Goal: Task Accomplishment & Management: Manage account settings

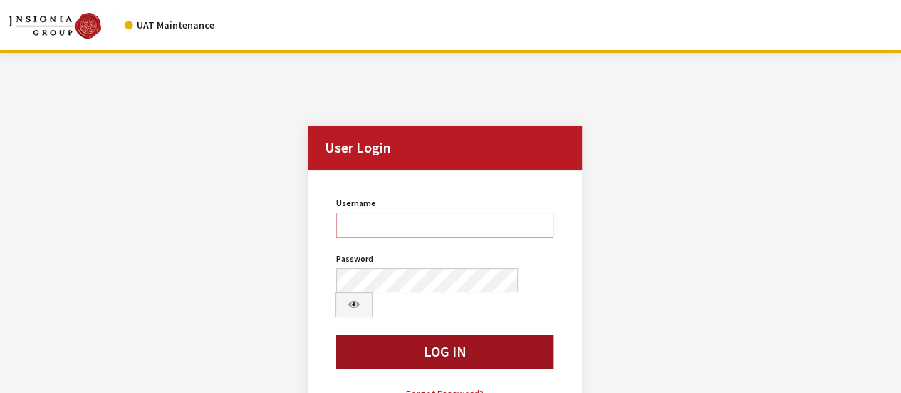
type input "bgulbrandson"
click at [451, 336] on button "Log In" at bounding box center [444, 351] width 217 height 34
click at [368, 334] on button "Log In" at bounding box center [444, 351] width 217 height 34
click at [375, 334] on button "Log In" at bounding box center [444, 351] width 217 height 34
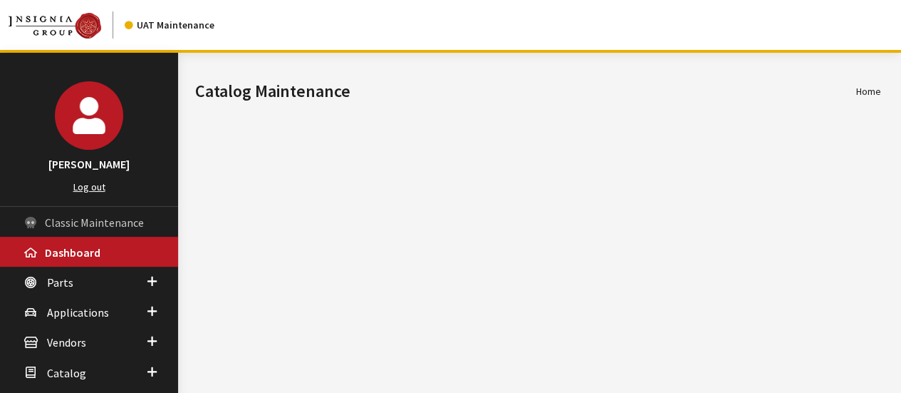
click at [88, 217] on span "Classic Maintenance" at bounding box center [94, 222] width 99 height 14
click at [105, 217] on span "Classic Maintenance" at bounding box center [94, 222] width 99 height 14
click at [95, 222] on span "Classic Maintenance" at bounding box center [94, 222] width 99 height 14
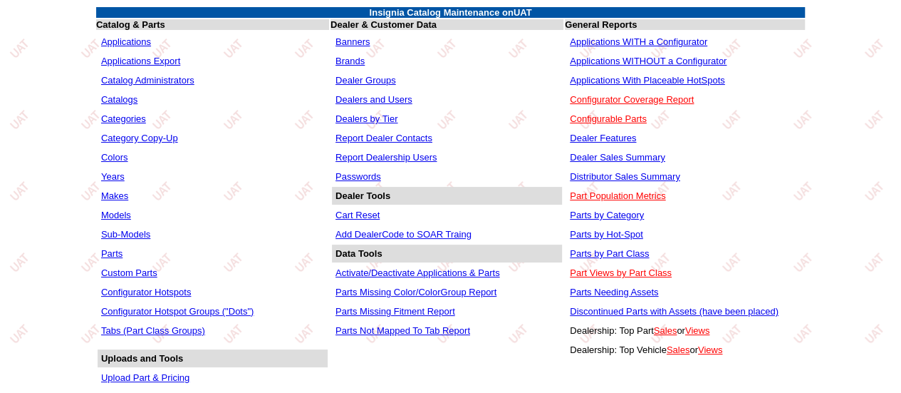
click at [355, 103] on link "Dealers and Users" at bounding box center [374, 99] width 77 height 11
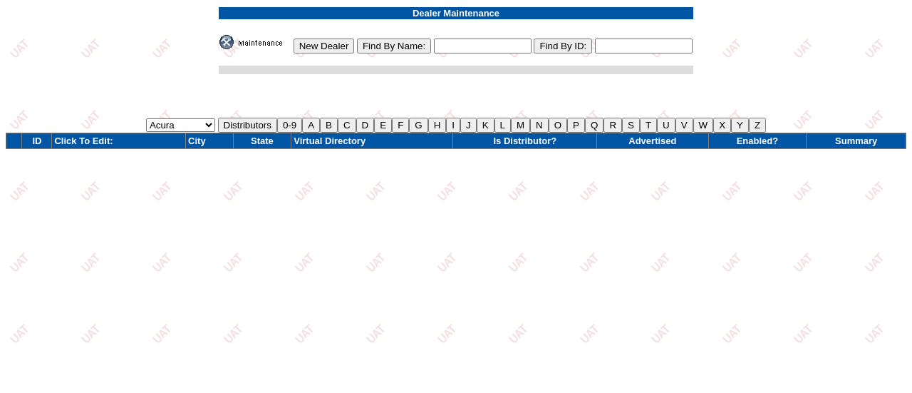
click at [477, 41] on input "text" at bounding box center [483, 45] width 98 height 15
type input "gallit"
click at [462, 45] on input "gallit" at bounding box center [483, 45] width 98 height 15
type input "gallit%"
click at [494, 47] on input "gallit%" at bounding box center [483, 45] width 98 height 15
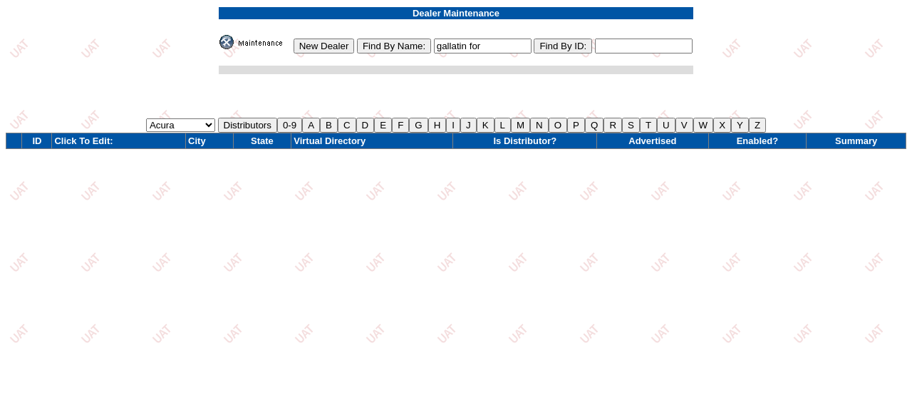
type input "gallatin ford"
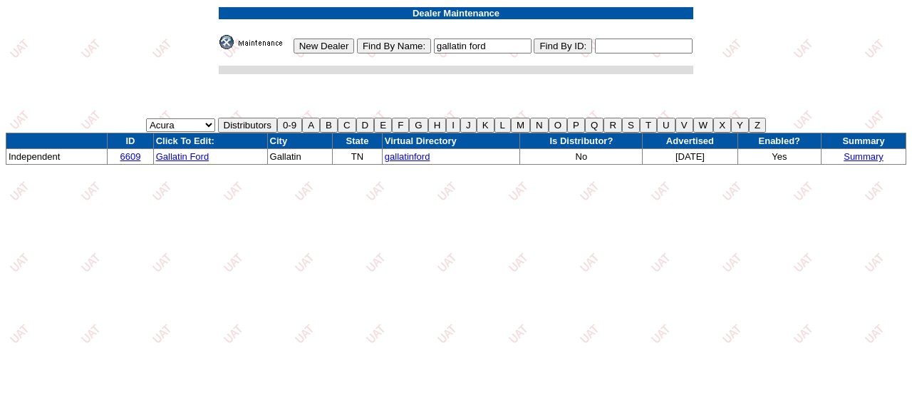
click at [399, 158] on span "gallatinford" at bounding box center [408, 156] width 46 height 11
click at [182, 156] on link "Gallatin Ford" at bounding box center [182, 156] width 53 height 11
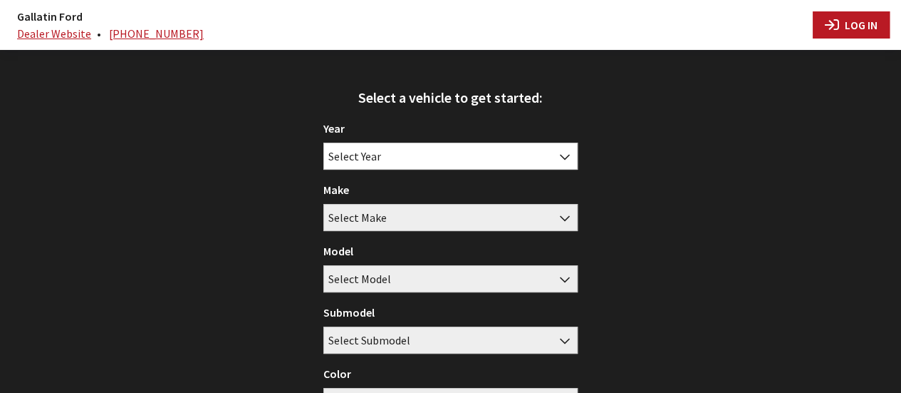
type input "bgulbrandson"
click at [865, 28] on button "Log In" at bounding box center [851, 24] width 77 height 27
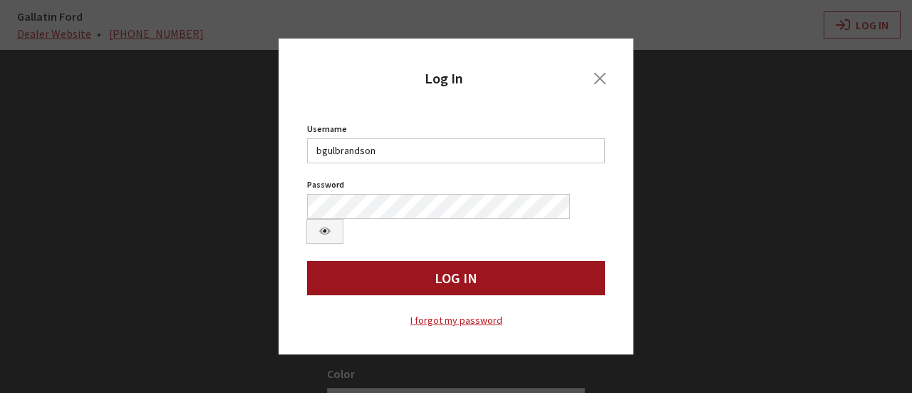
click at [544, 261] on button "Log In" at bounding box center [456, 278] width 298 height 34
click at [477, 270] on button "Log In" at bounding box center [456, 278] width 298 height 34
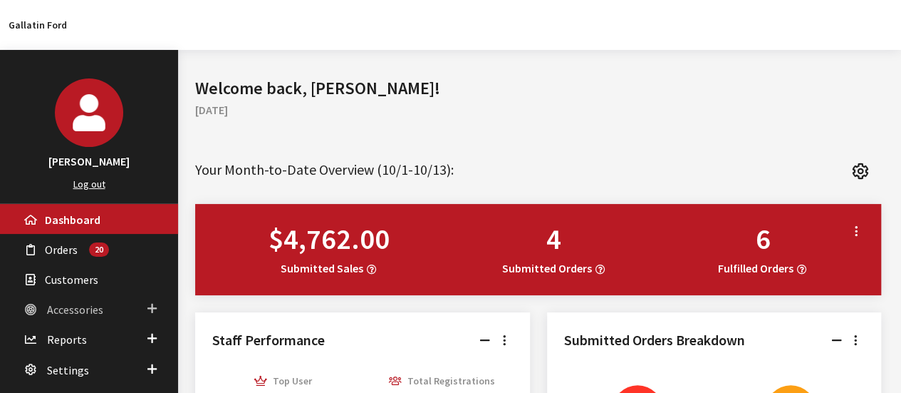
click at [66, 309] on span "Accessories" at bounding box center [75, 309] width 56 height 14
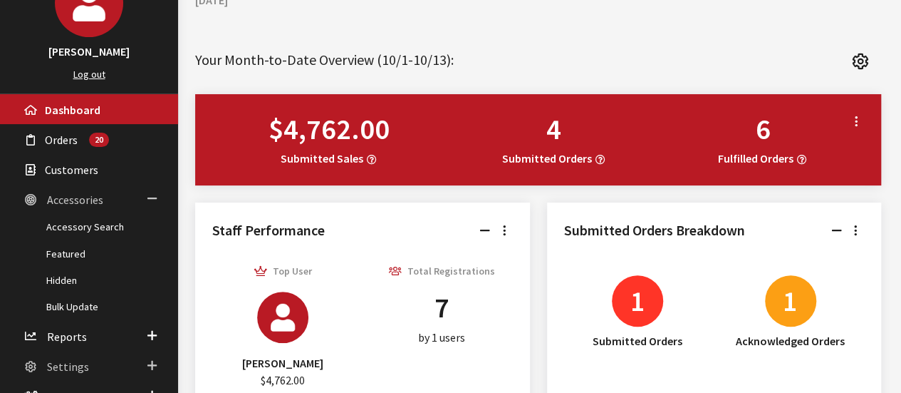
scroll to position [142, 0]
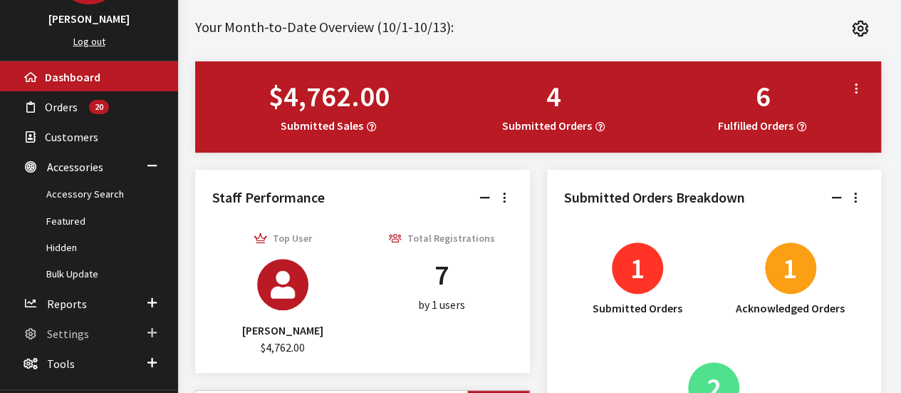
click at [68, 330] on span "Settings" at bounding box center [68, 333] width 42 height 14
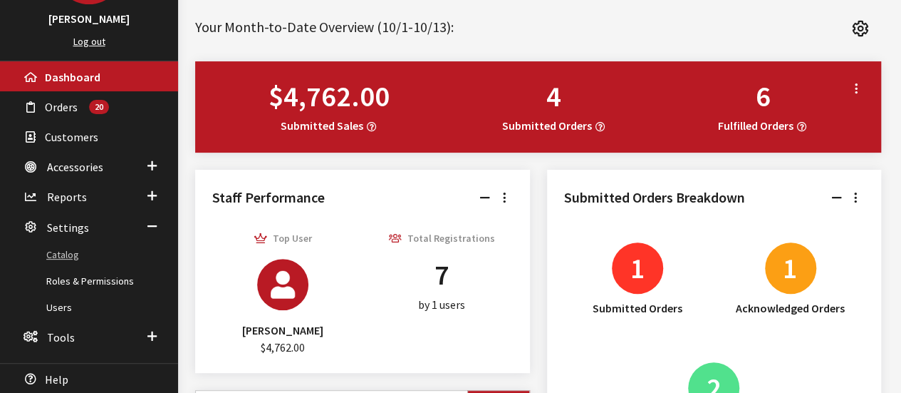
click at [68, 250] on link "Catalog" at bounding box center [89, 254] width 178 height 26
click at [62, 254] on link "Catalog" at bounding box center [89, 254] width 178 height 26
click at [63, 251] on link "Catalog" at bounding box center [89, 254] width 178 height 26
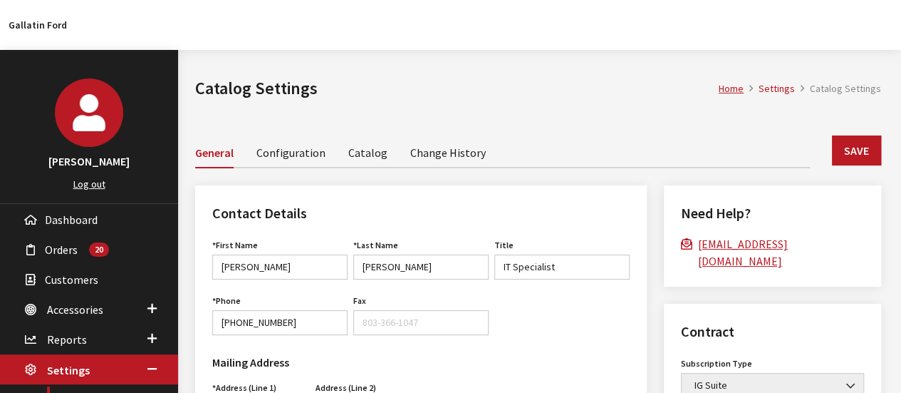
click at [360, 153] on link "Catalog" at bounding box center [367, 152] width 39 height 30
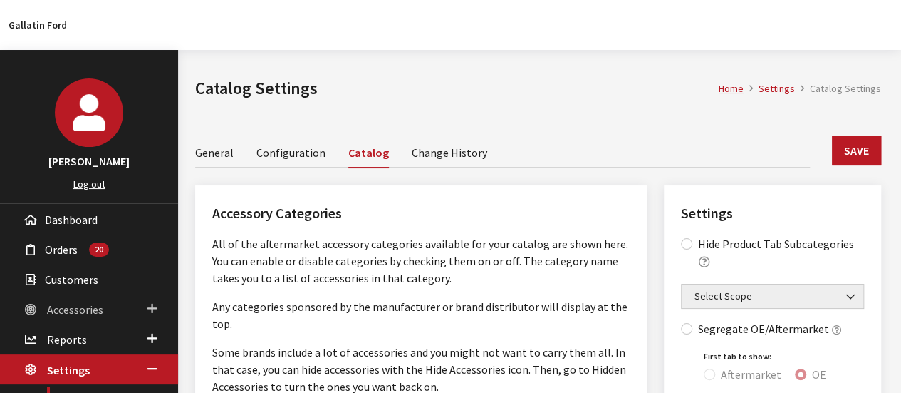
click at [64, 307] on span "Accessories" at bounding box center [75, 309] width 56 height 14
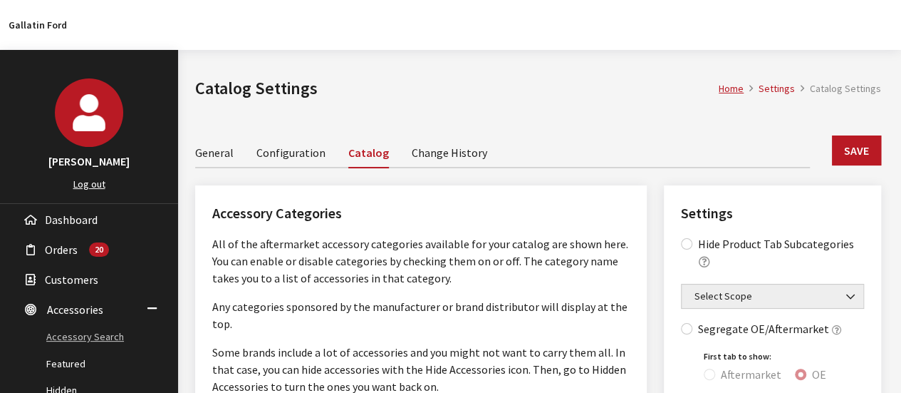
click at [64, 334] on link "Accessory Search" at bounding box center [89, 336] width 178 height 26
click at [100, 331] on link "Accessory Search" at bounding box center [89, 336] width 178 height 26
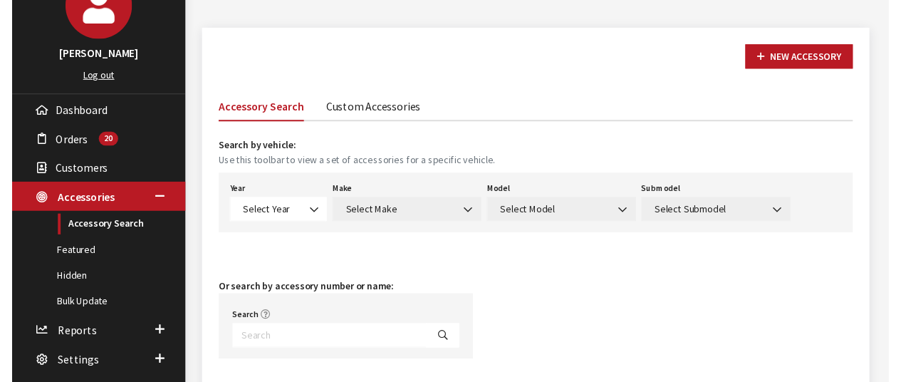
scroll to position [214, 0]
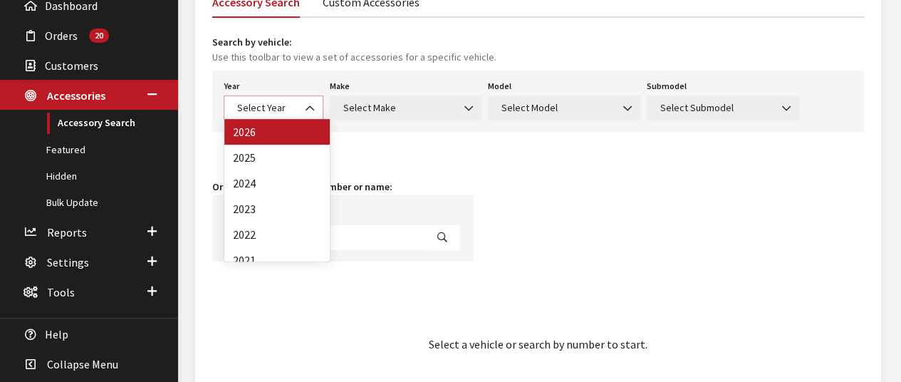
click at [250, 107] on span "Select Year" at bounding box center [261, 107] width 48 height 13
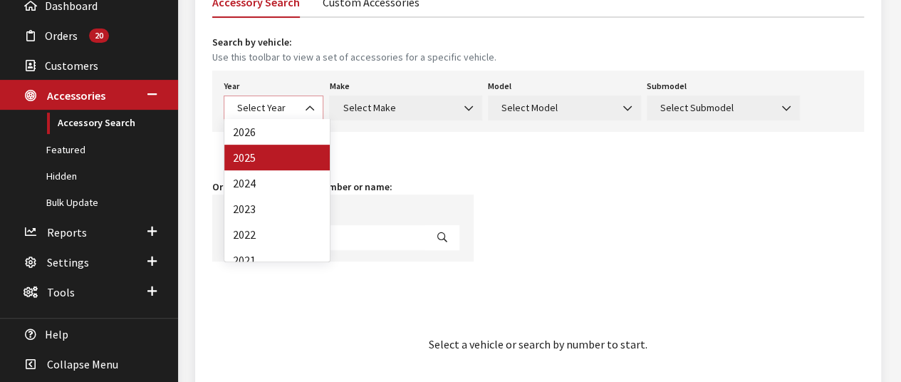
select select "43"
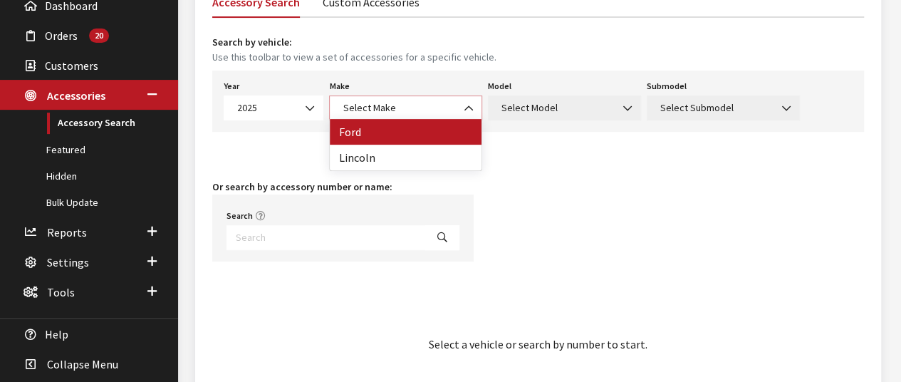
click at [415, 110] on span "Select Make" at bounding box center [405, 107] width 135 height 15
select select "11"
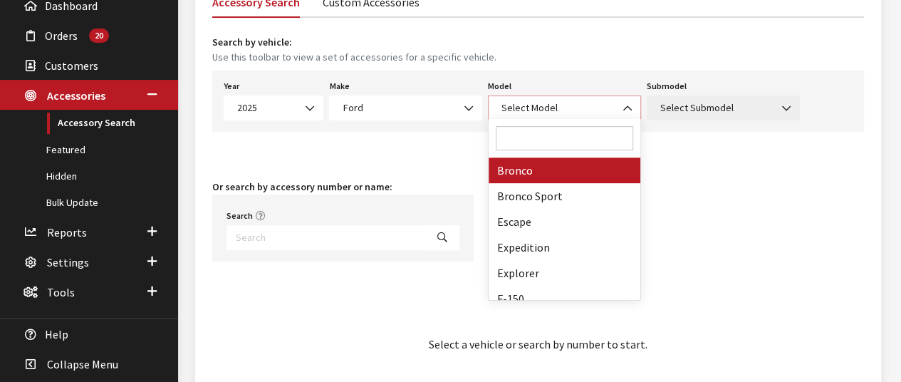
click at [575, 103] on span "Select Model" at bounding box center [564, 107] width 135 height 15
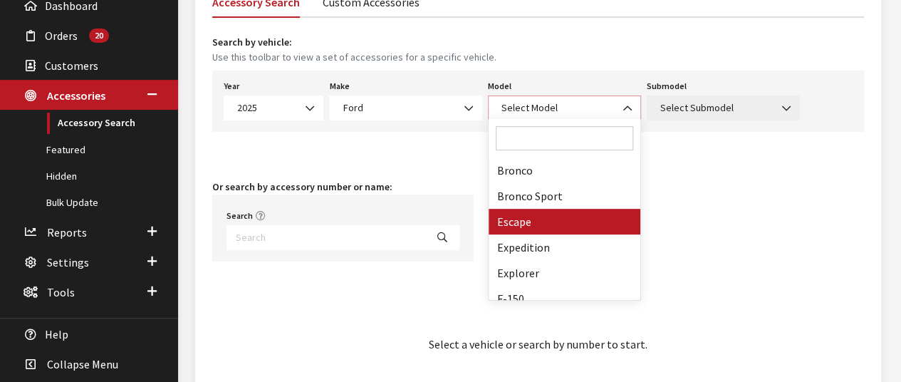
select select "134"
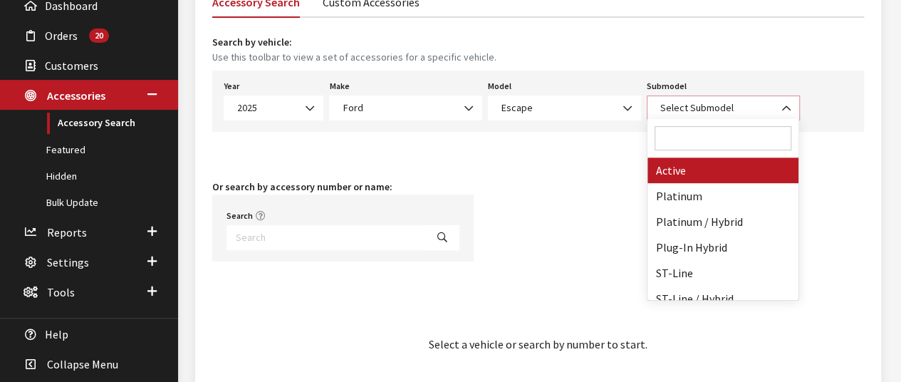
click at [739, 101] on span "Select Submodel" at bounding box center [723, 107] width 135 height 15
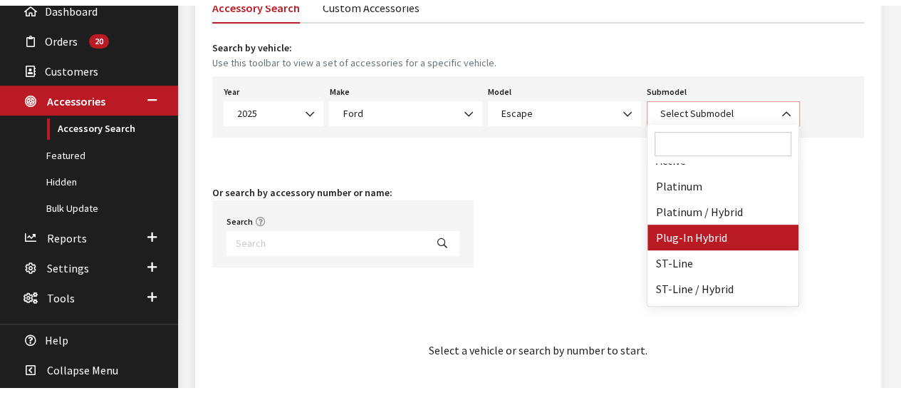
scroll to position [0, 0]
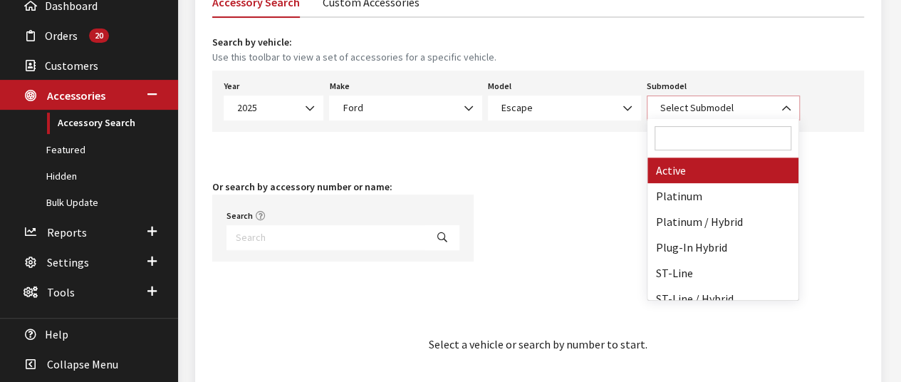
select select "4175"
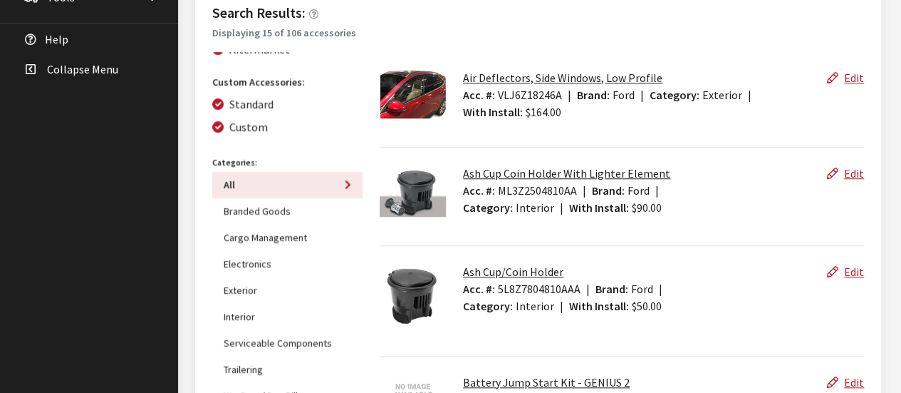
scroll to position [570, 0]
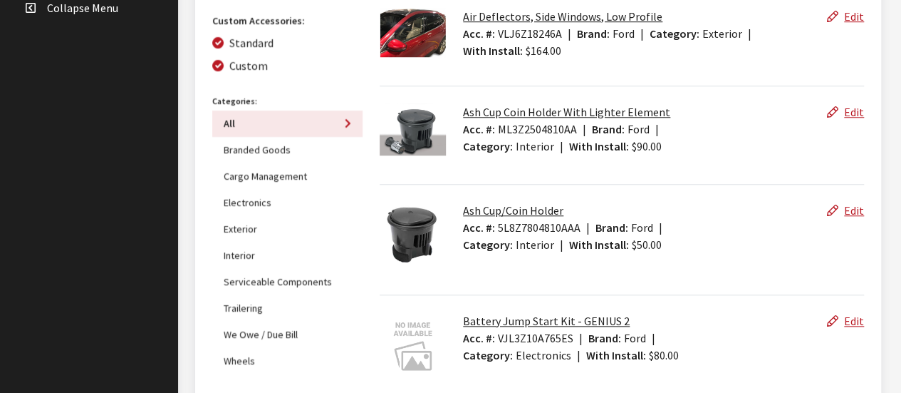
click at [240, 251] on button "Interior" at bounding box center [287, 255] width 150 height 26
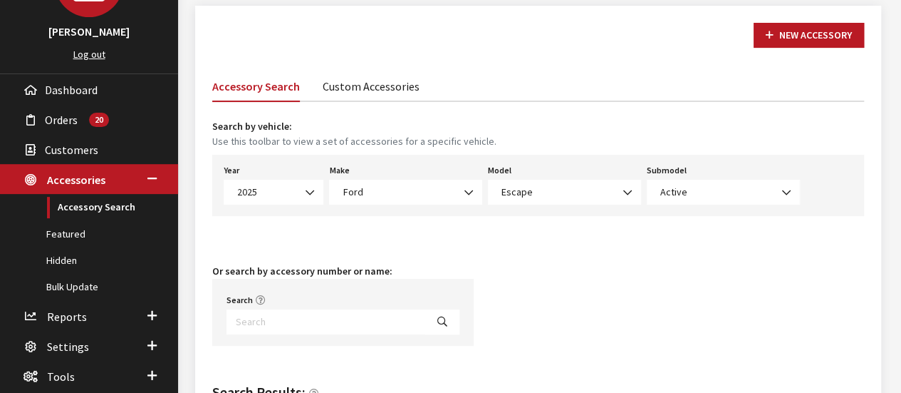
scroll to position [11, 0]
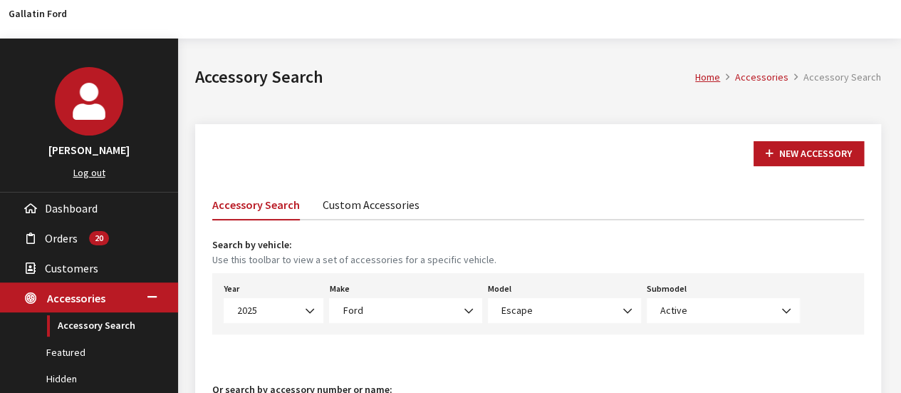
click at [363, 207] on link "Custom Accessories" at bounding box center [371, 204] width 97 height 30
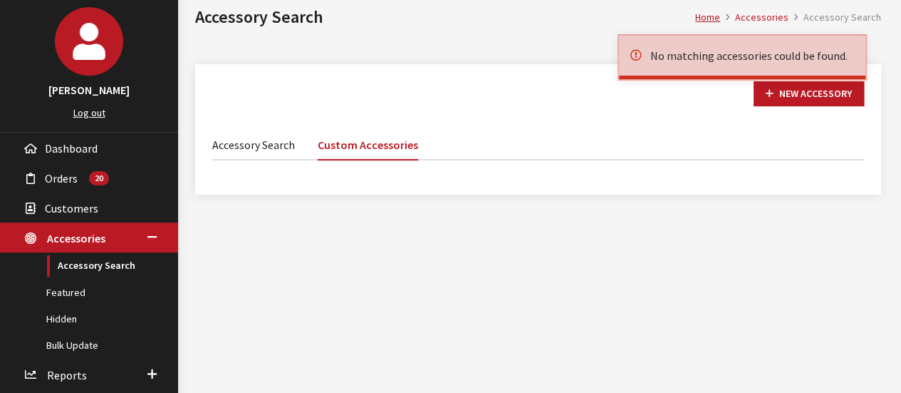
scroll to position [154, 0]
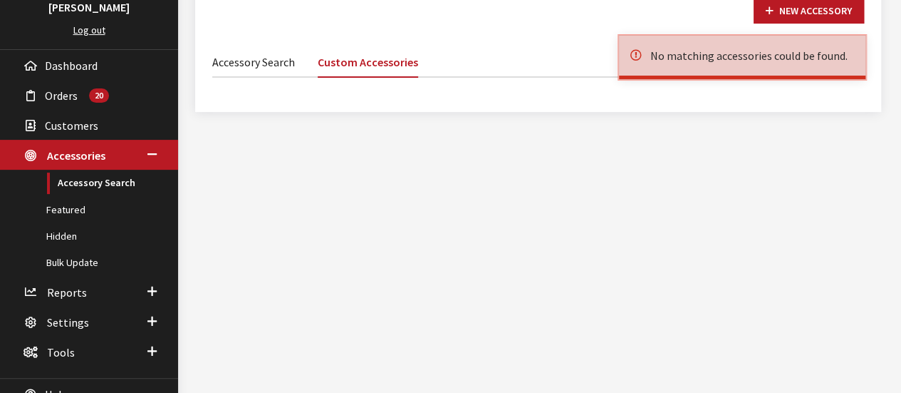
click at [254, 52] on link "Accessory Search" at bounding box center [253, 61] width 83 height 30
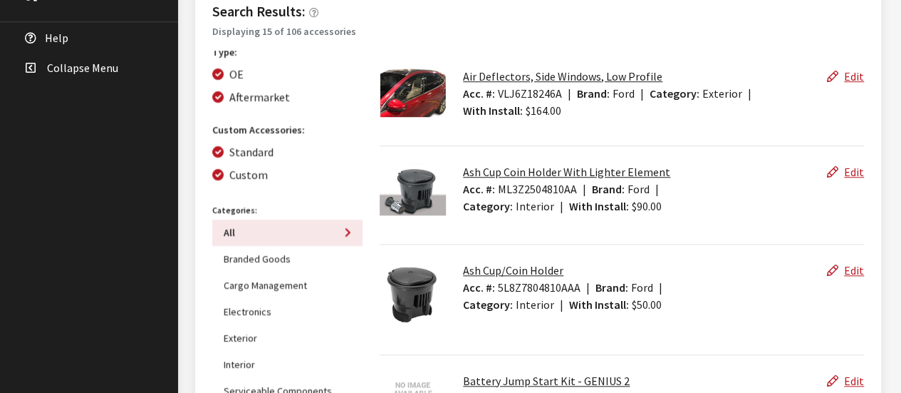
scroll to position [31, 0]
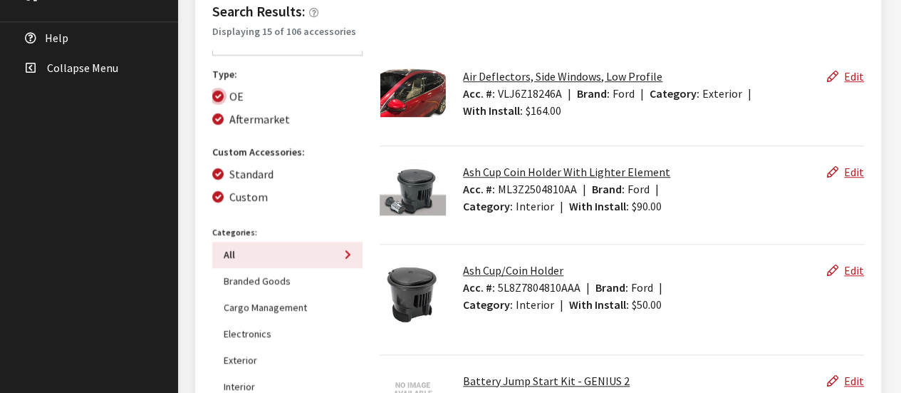
click at [219, 90] on input "OE" at bounding box center [217, 95] width 11 height 11
checkbox input "false"
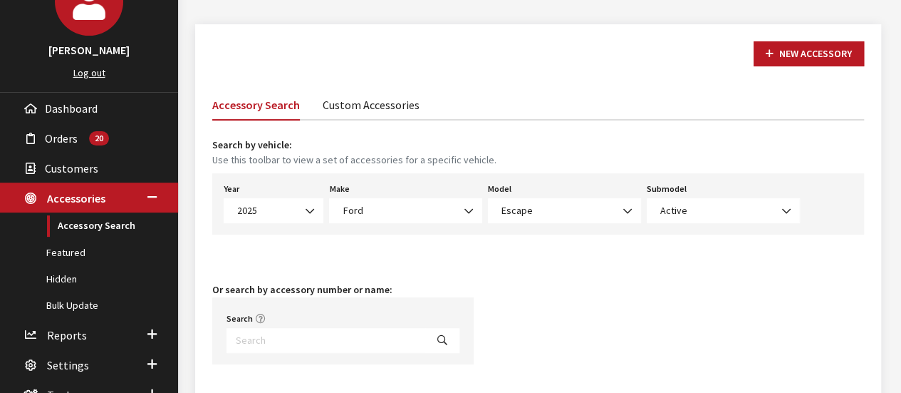
scroll to position [0, 0]
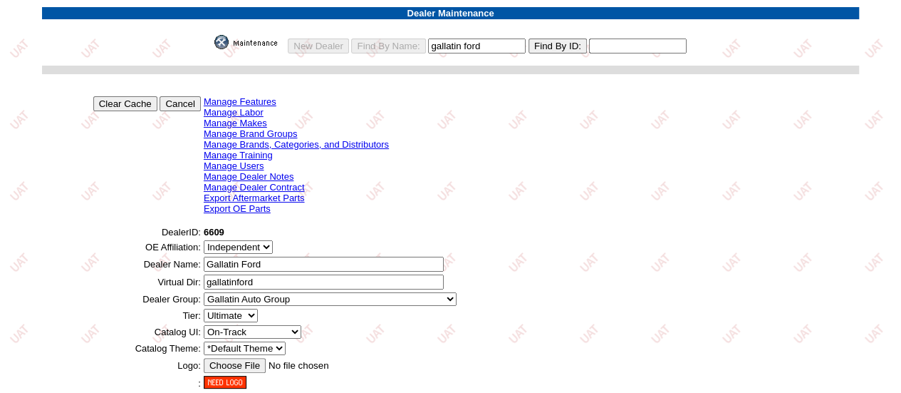
click at [235, 211] on link "Export OE Parts" at bounding box center [237, 208] width 67 height 11
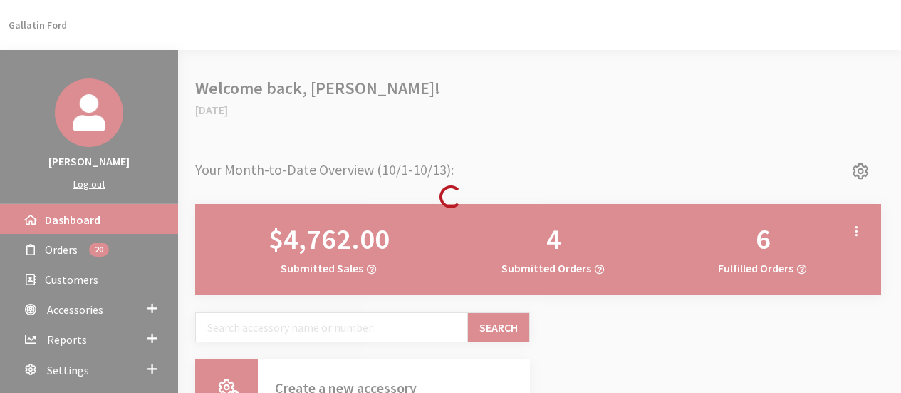
scroll to position [100, 0]
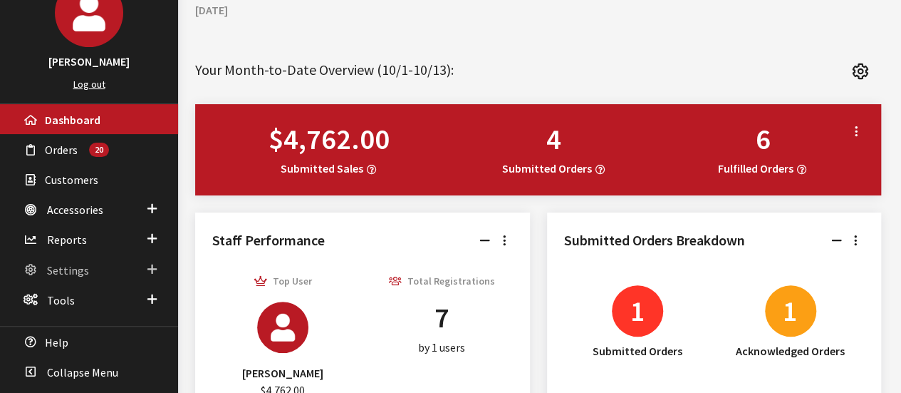
click at [62, 271] on span "Settings" at bounding box center [68, 270] width 42 height 14
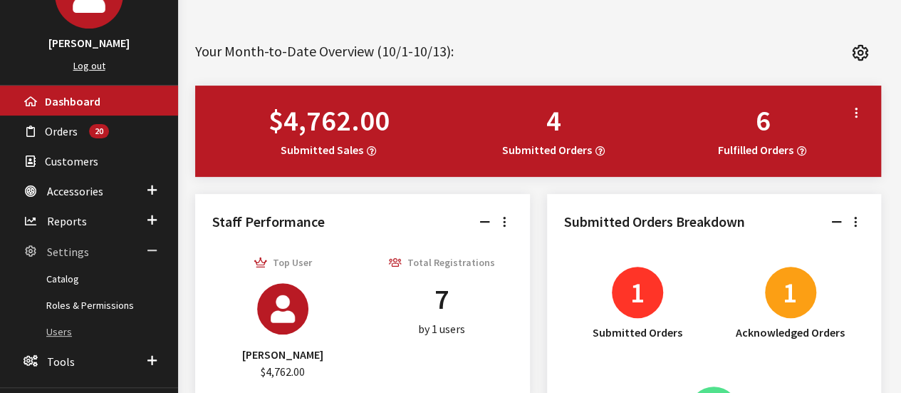
scroll to position [171, 0]
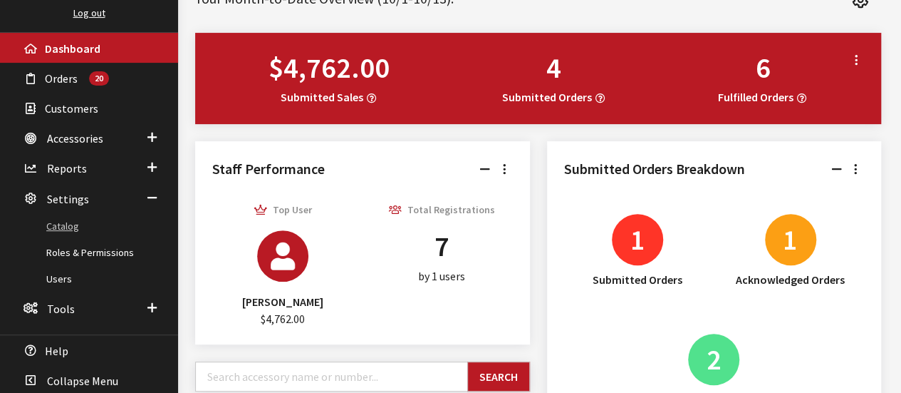
click at [57, 223] on link "Catalog" at bounding box center [89, 226] width 178 height 26
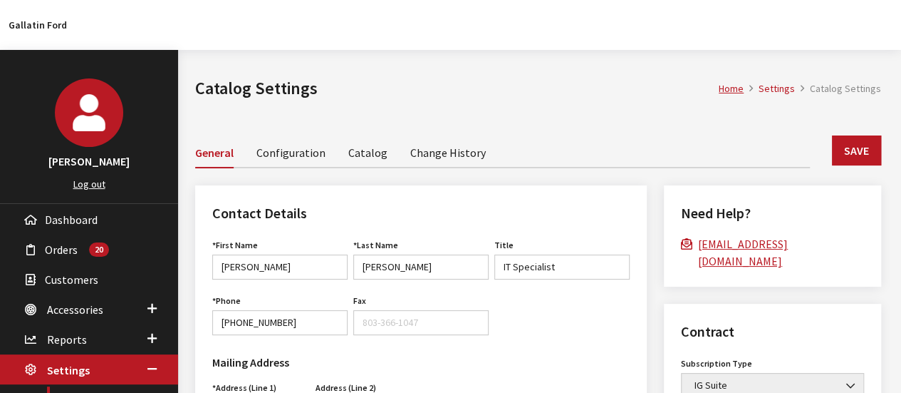
click at [370, 150] on link "Catalog" at bounding box center [367, 152] width 39 height 30
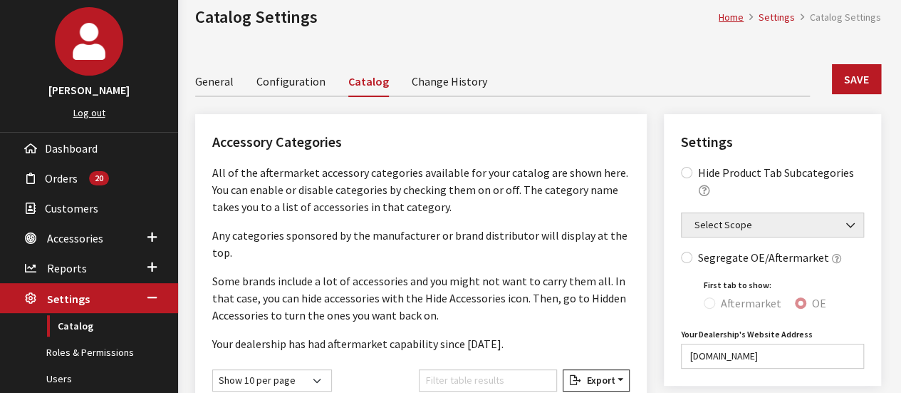
scroll to position [285, 0]
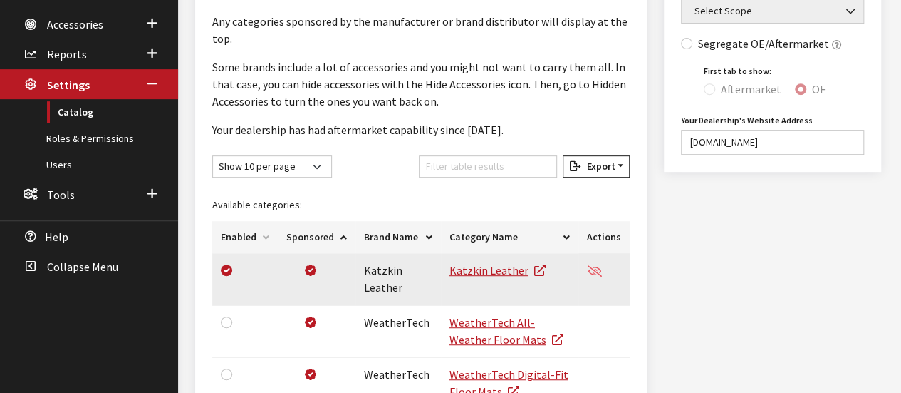
click at [600, 271] on icon "button" at bounding box center [595, 271] width 14 height 11
click at [598, 267] on icon "button" at bounding box center [595, 271] width 14 height 11
click at [595, 268] on icon "button" at bounding box center [595, 271] width 14 height 11
click at [534, 270] on icon at bounding box center [539, 270] width 11 height 11
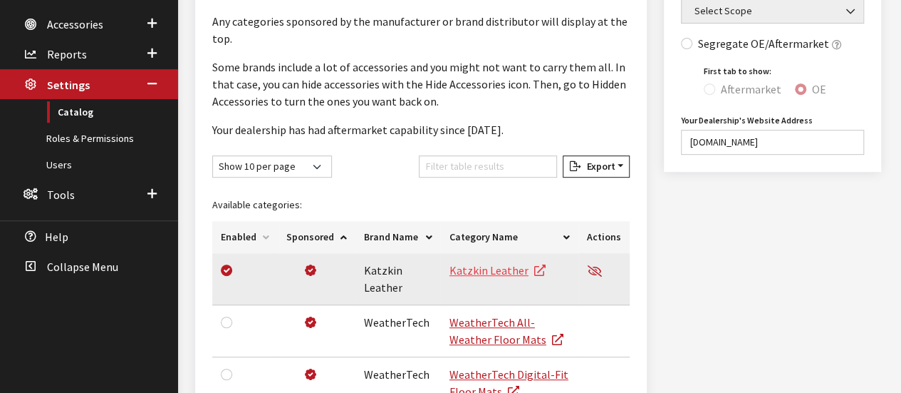
click at [480, 264] on link "Katzkin Leather" at bounding box center [498, 270] width 96 height 14
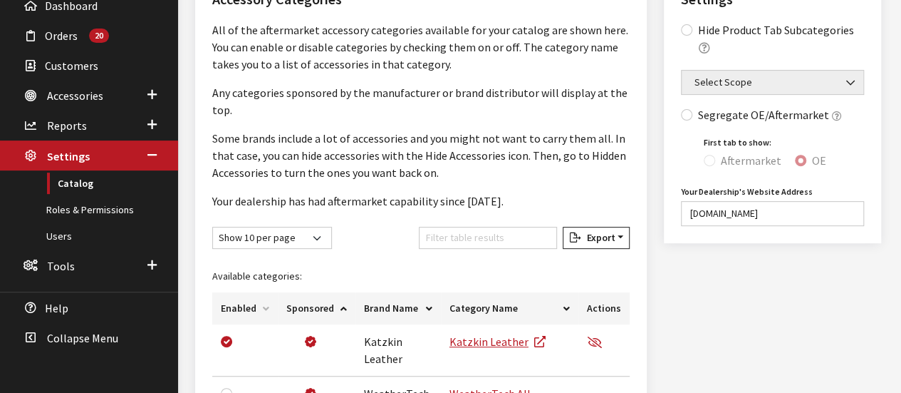
scroll to position [142, 0]
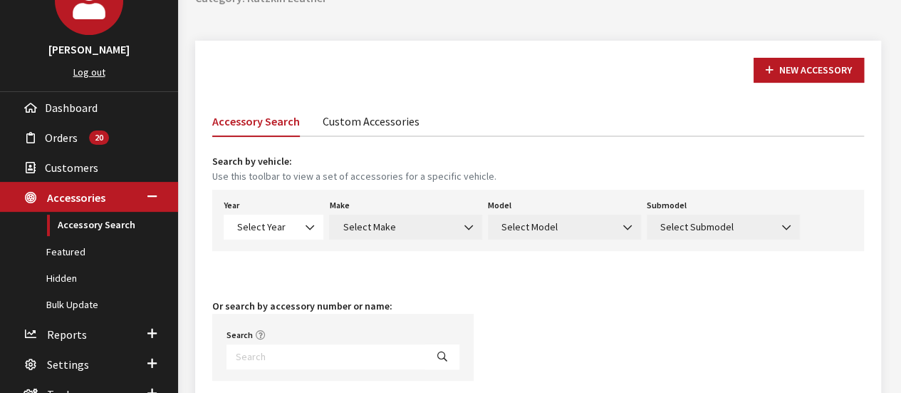
scroll to position [26, 0]
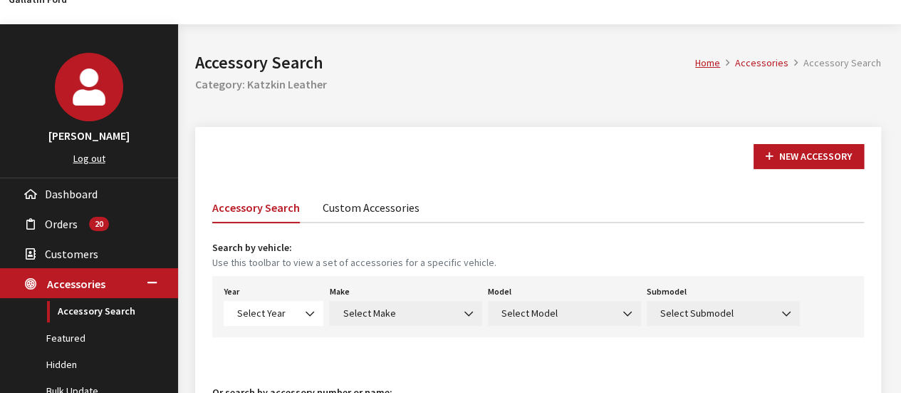
click at [372, 208] on link "Custom Accessories" at bounding box center [371, 207] width 97 height 30
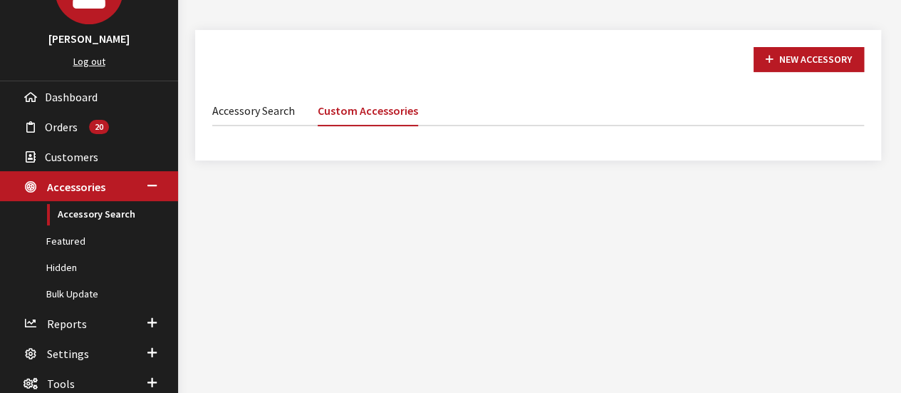
scroll to position [206, 0]
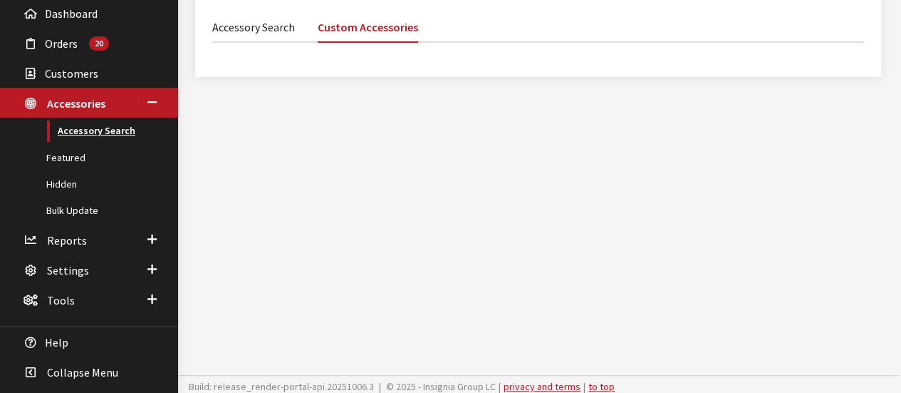
click at [81, 129] on link "Accessory Search" at bounding box center [89, 131] width 178 height 26
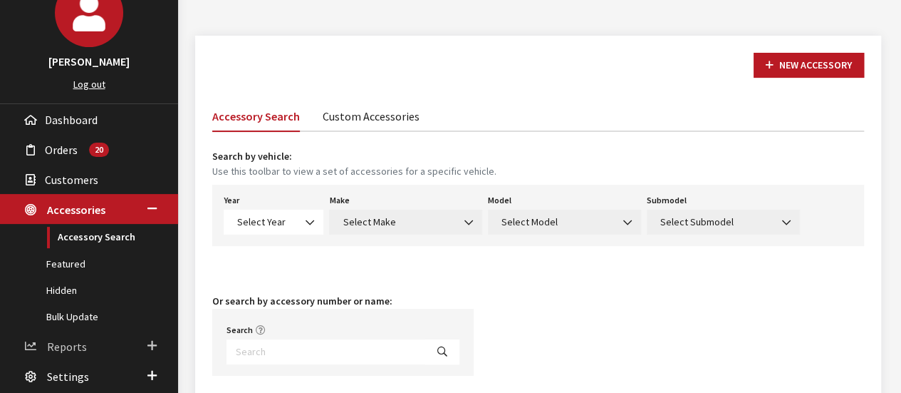
scroll to position [214, 0]
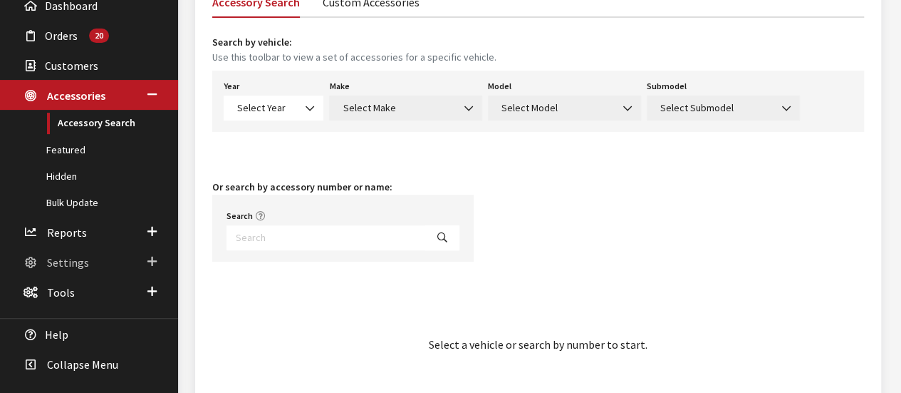
click at [70, 256] on span "Settings" at bounding box center [68, 262] width 42 height 14
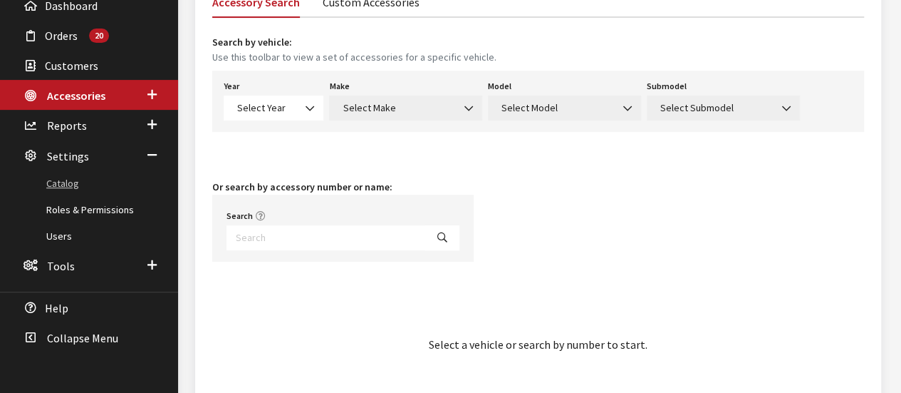
click at [63, 182] on link "Catalog" at bounding box center [89, 183] width 178 height 26
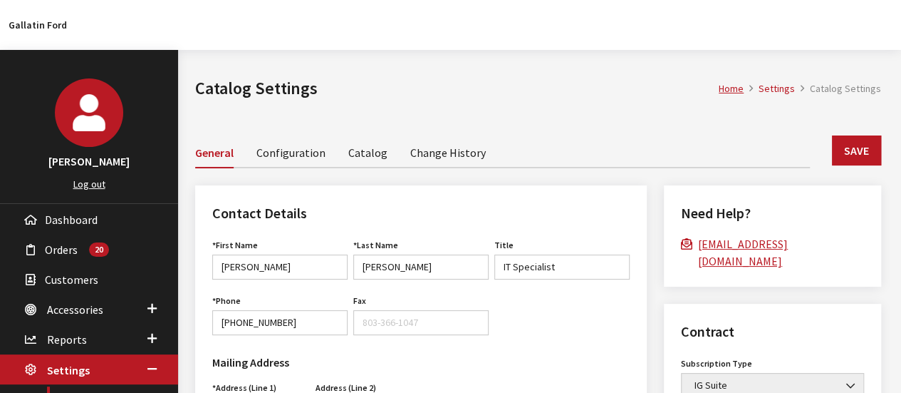
click at [363, 150] on link "Catalog" at bounding box center [367, 152] width 39 height 30
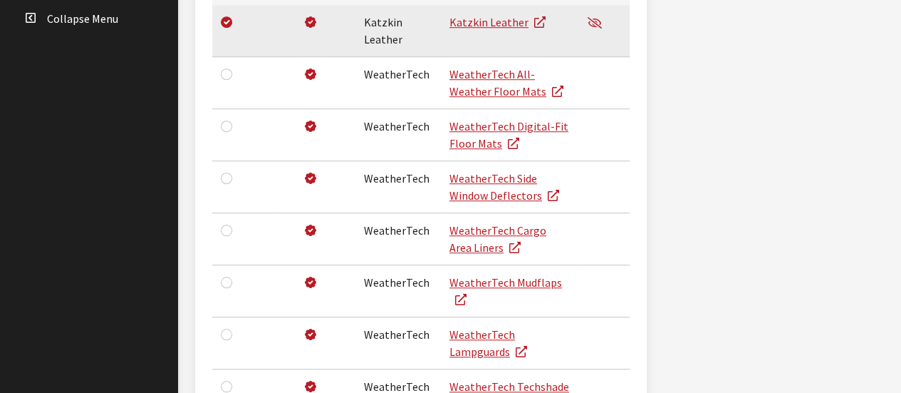
scroll to position [356, 0]
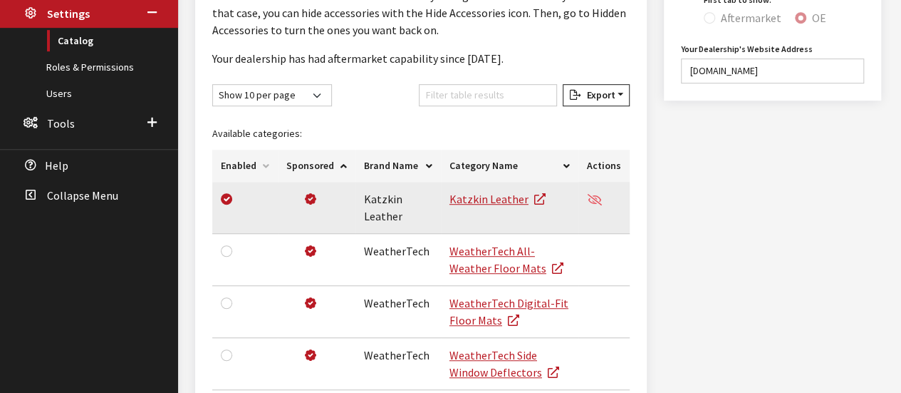
click at [595, 197] on icon "button" at bounding box center [595, 199] width 14 height 11
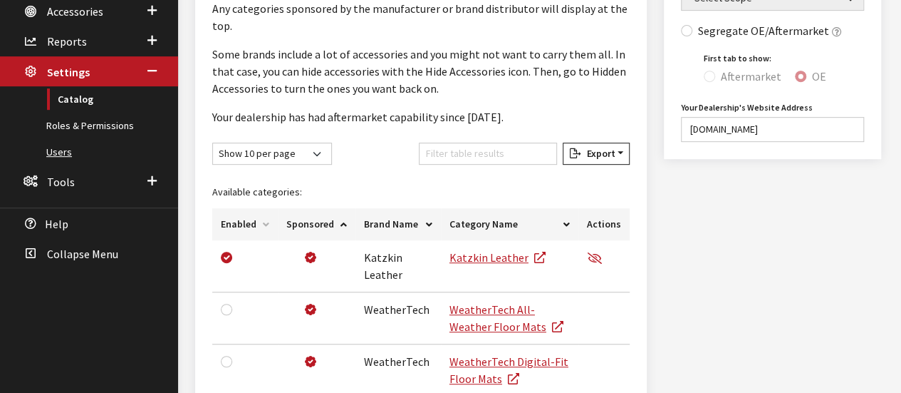
scroll to position [285, 0]
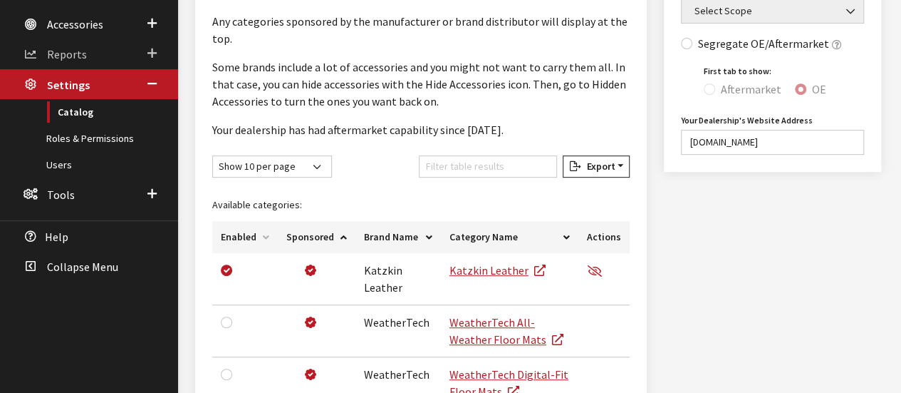
click at [71, 48] on span "Reports" at bounding box center [67, 55] width 40 height 14
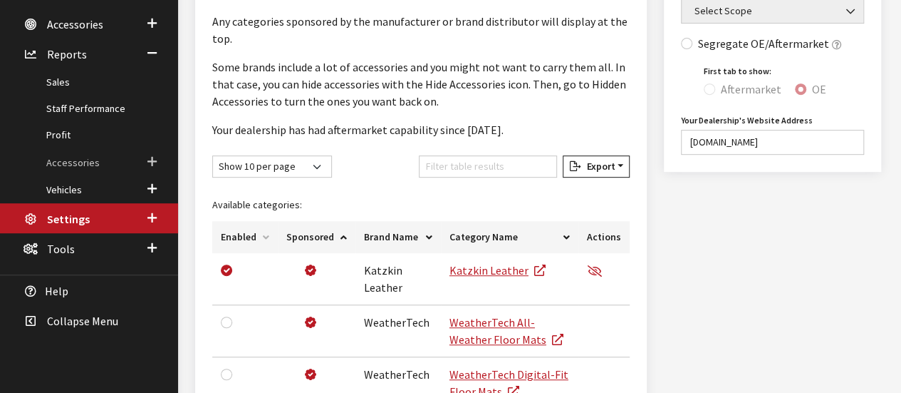
click at [78, 155] on span "Accessories" at bounding box center [72, 161] width 53 height 13
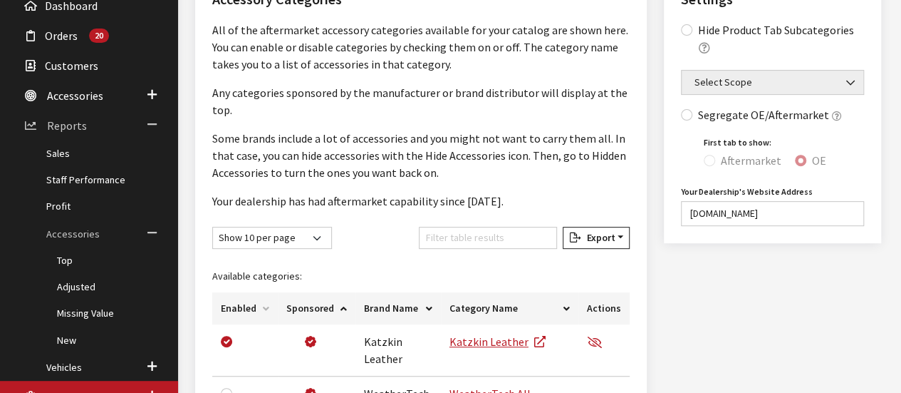
scroll to position [142, 0]
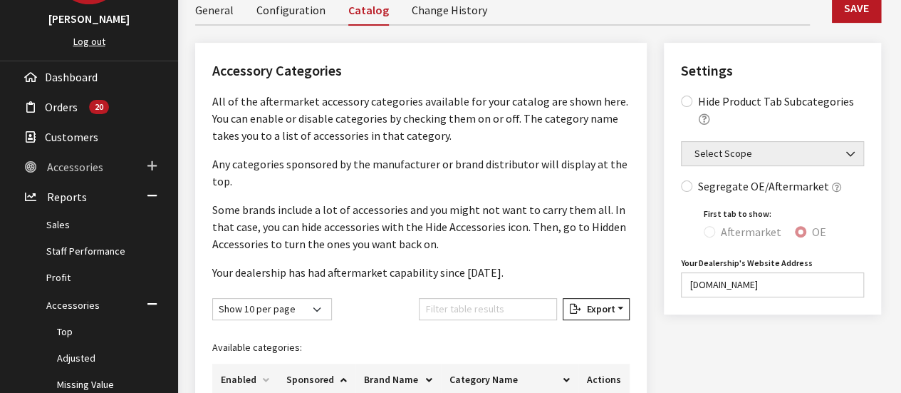
click at [87, 165] on span "Accessories" at bounding box center [75, 167] width 56 height 14
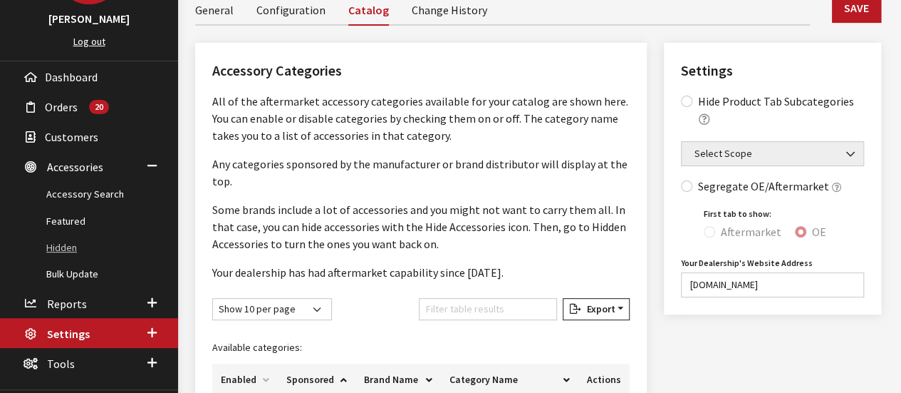
click at [61, 238] on link "Hidden" at bounding box center [89, 247] width 178 height 26
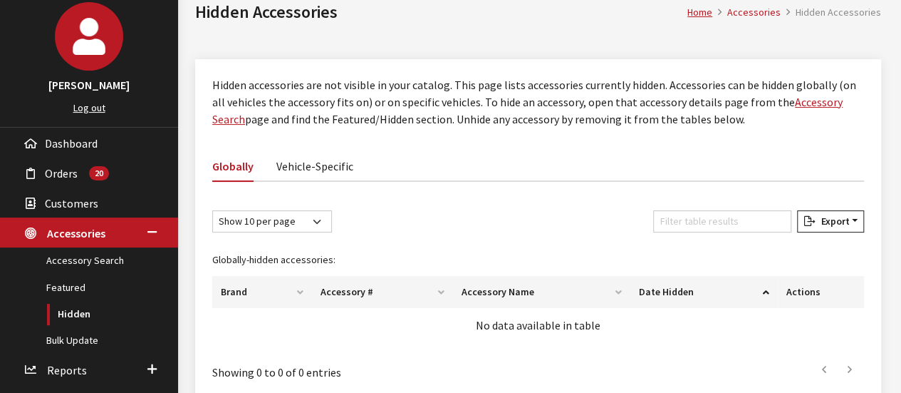
scroll to position [63, 0]
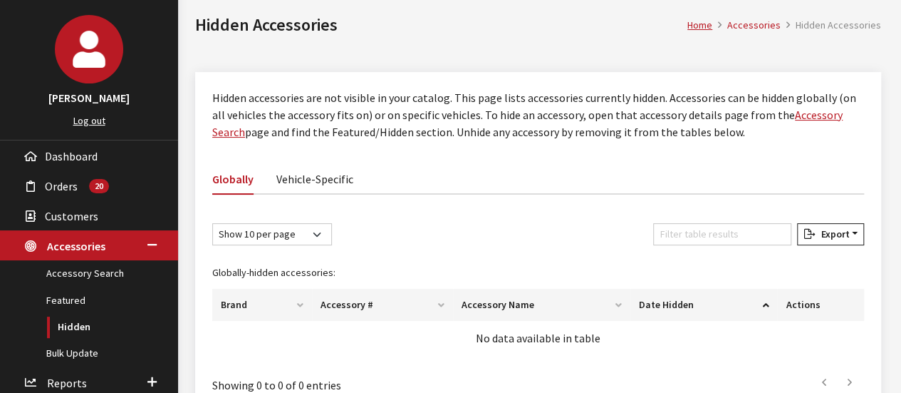
click at [316, 177] on link "Vehicle-Specific" at bounding box center [314, 178] width 77 height 30
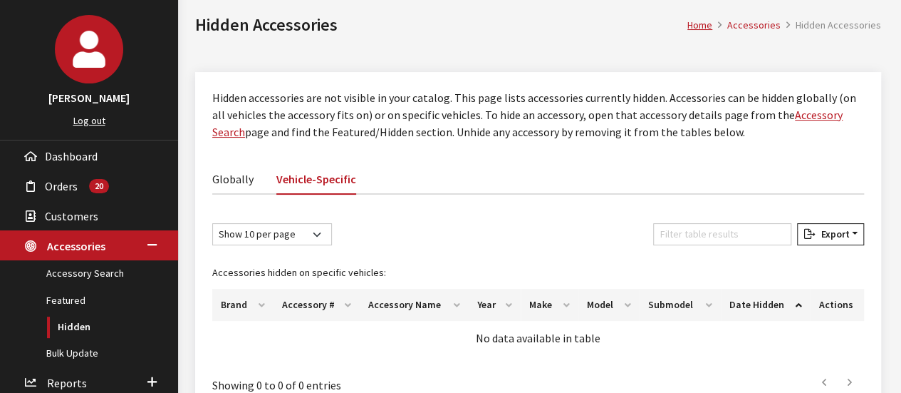
scroll to position [0, 0]
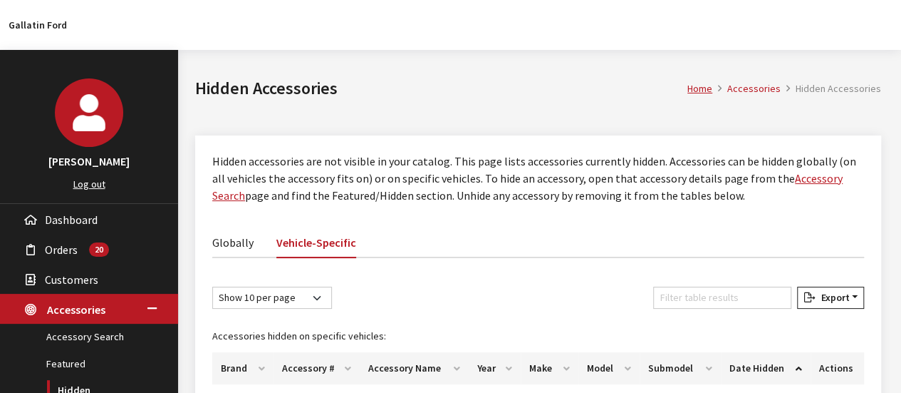
click at [227, 242] on link "Globally" at bounding box center [232, 242] width 41 height 30
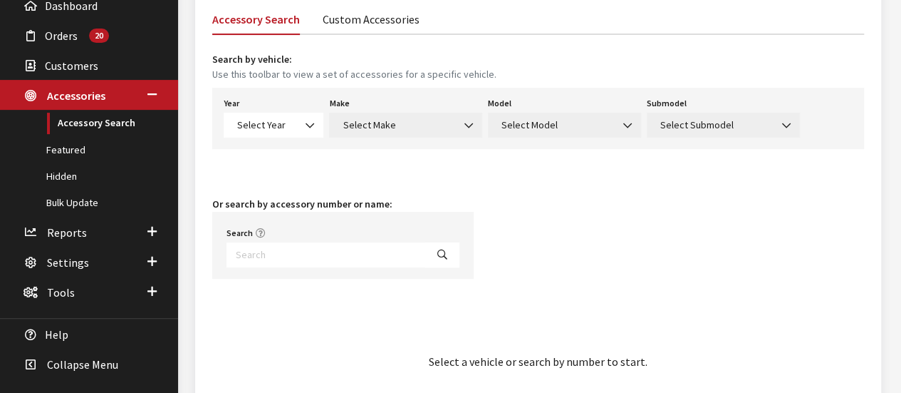
scroll to position [71, 0]
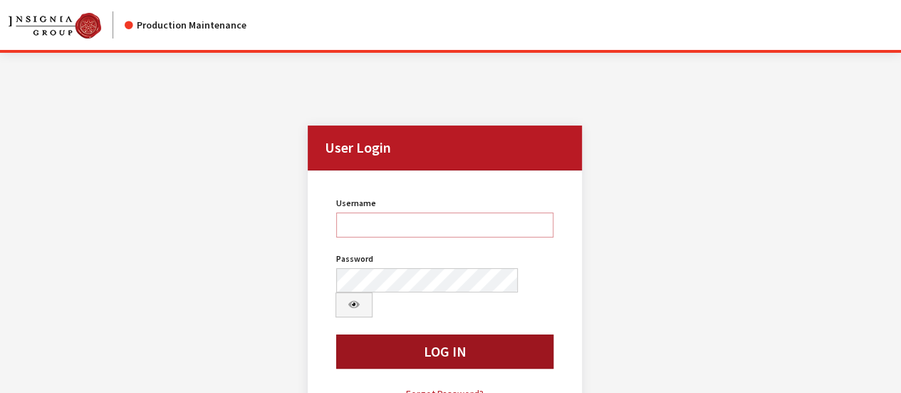
type input "bgulbrandson"
click at [463, 334] on button "Log In" at bounding box center [444, 351] width 217 height 34
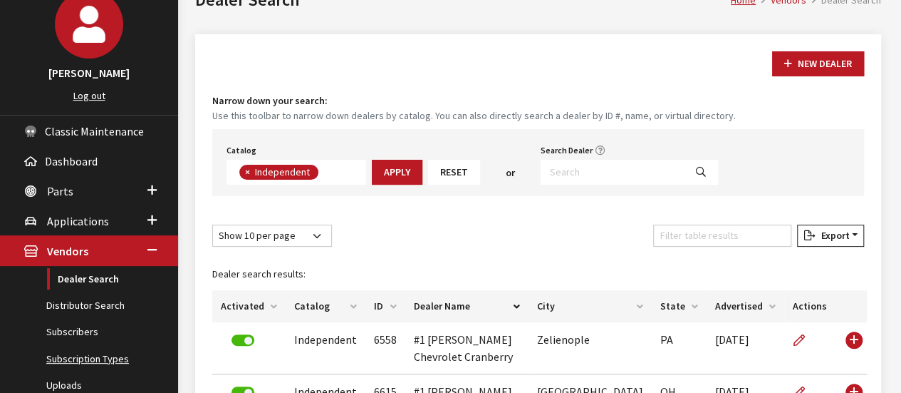
scroll to position [142, 0]
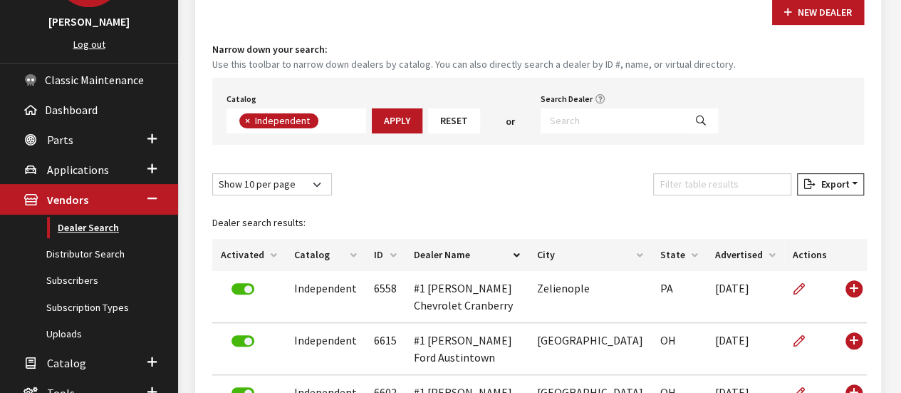
click at [98, 224] on link "Dealer Search" at bounding box center [89, 227] width 178 height 26
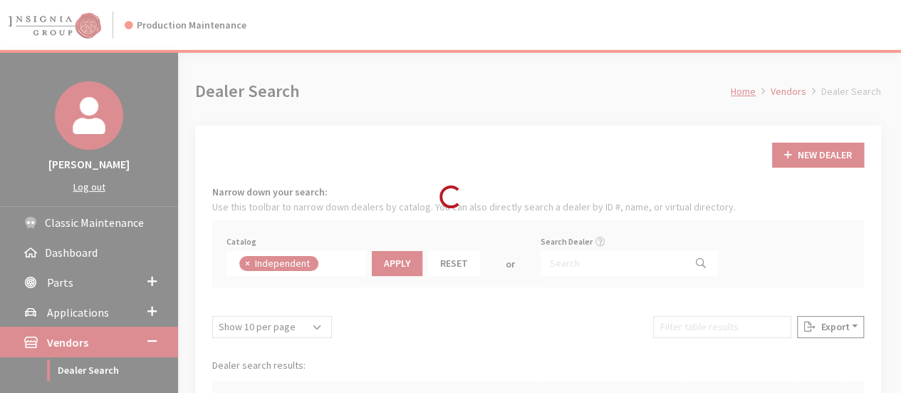
scroll to position [104, 0]
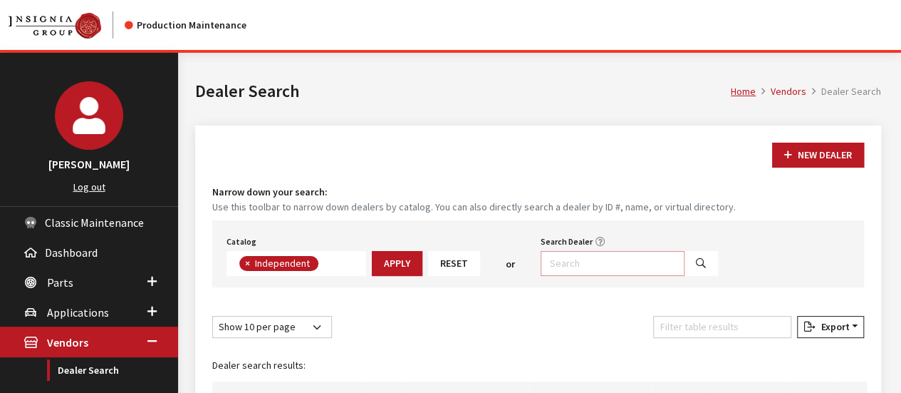
click at [564, 274] on input "Search Dealer" at bounding box center [613, 263] width 144 height 25
type input "gallatin"
select select
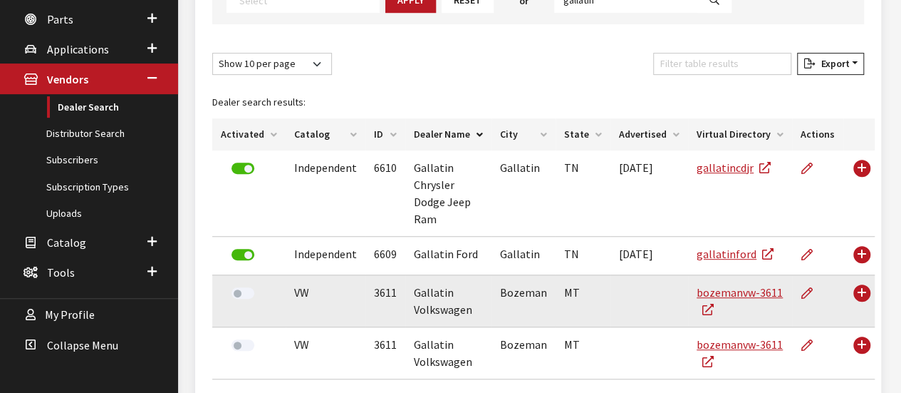
scroll to position [285, 0]
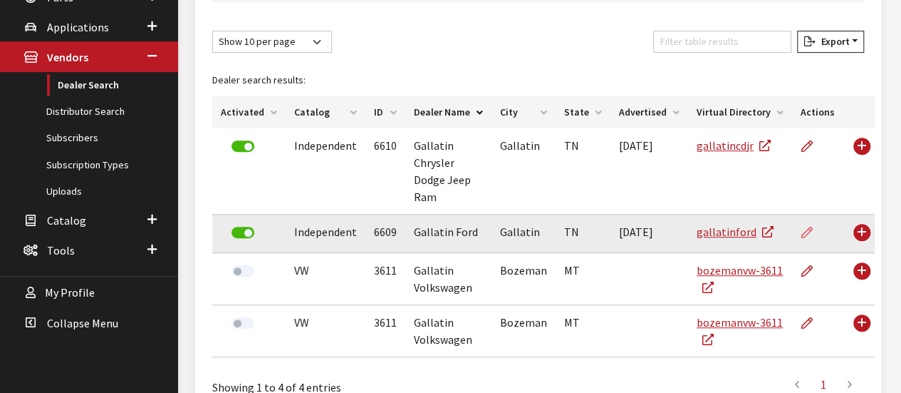
click at [801, 227] on icon at bounding box center [806, 232] width 11 height 11
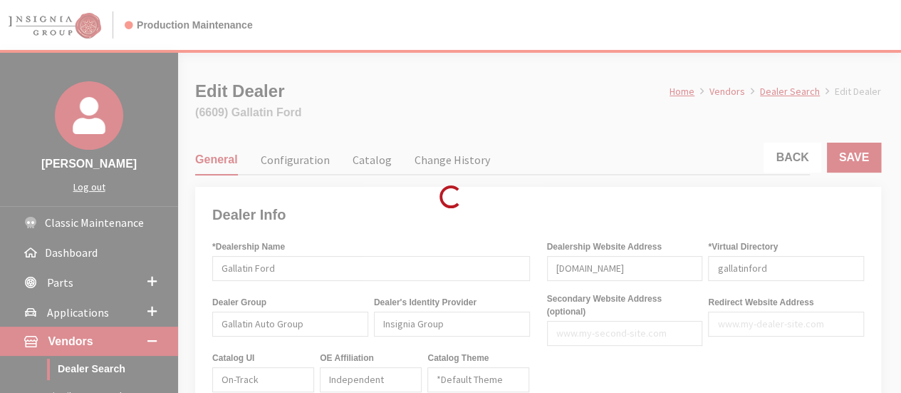
type input "499.00"
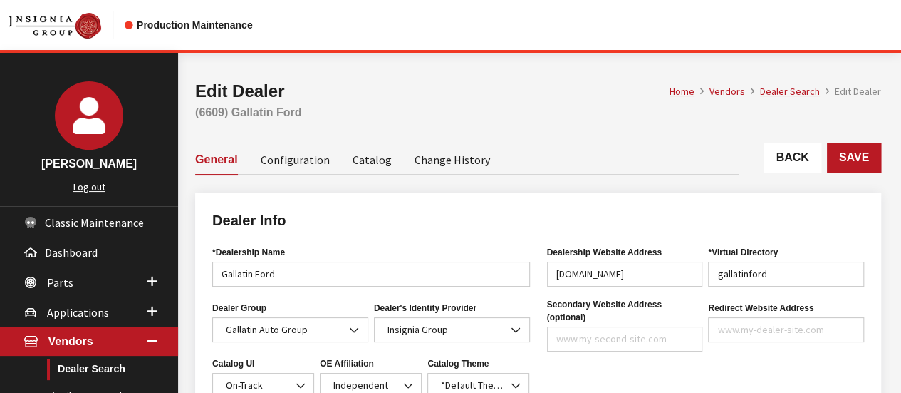
click at [368, 160] on link "Catalog" at bounding box center [372, 159] width 39 height 30
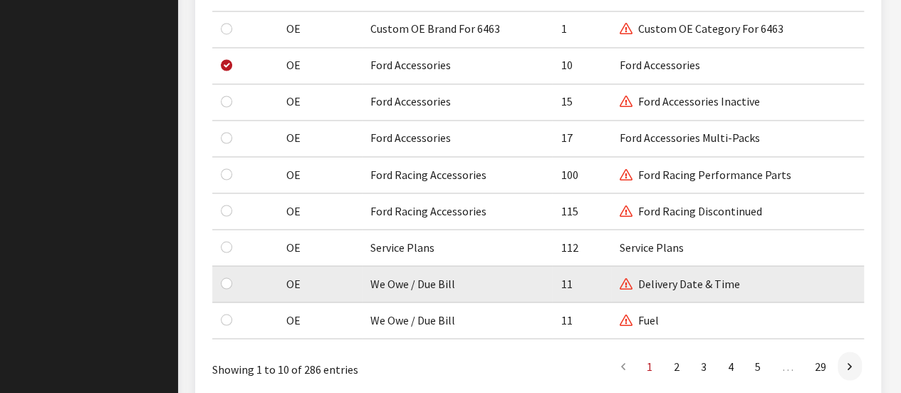
scroll to position [1282, 0]
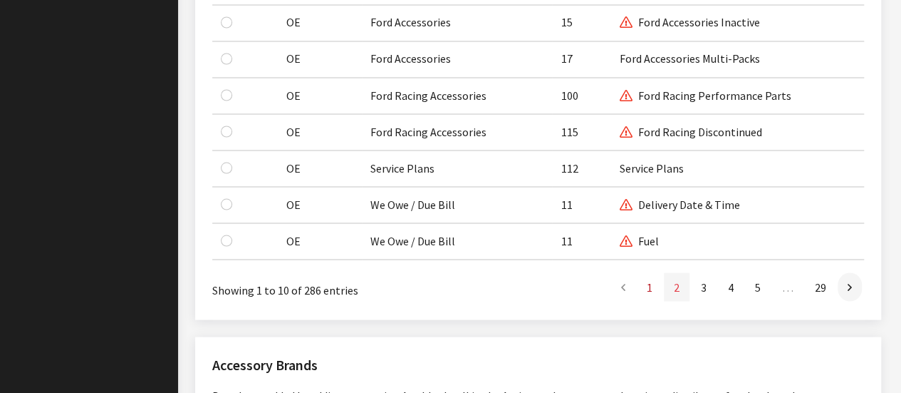
click at [672, 272] on link "2" at bounding box center [677, 286] width 26 height 28
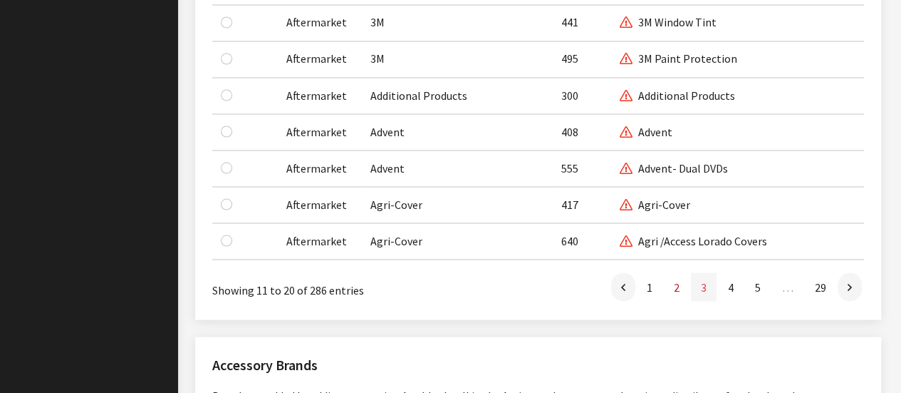
click at [705, 272] on link "3" at bounding box center [704, 286] width 26 height 28
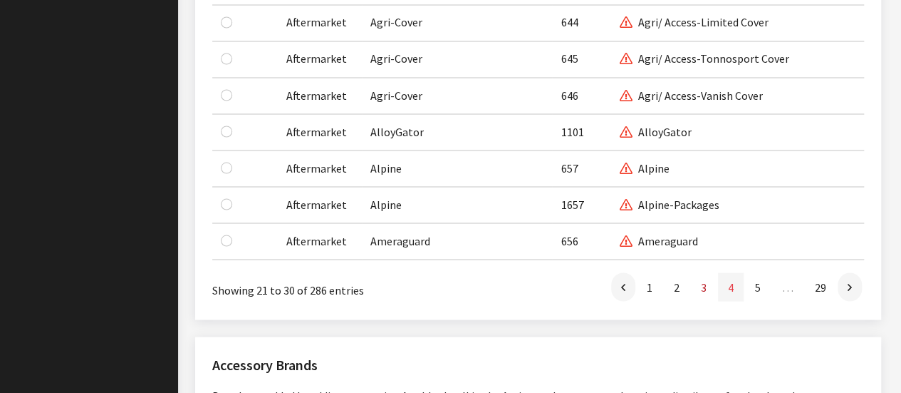
click at [734, 272] on link "4" at bounding box center [731, 286] width 26 height 28
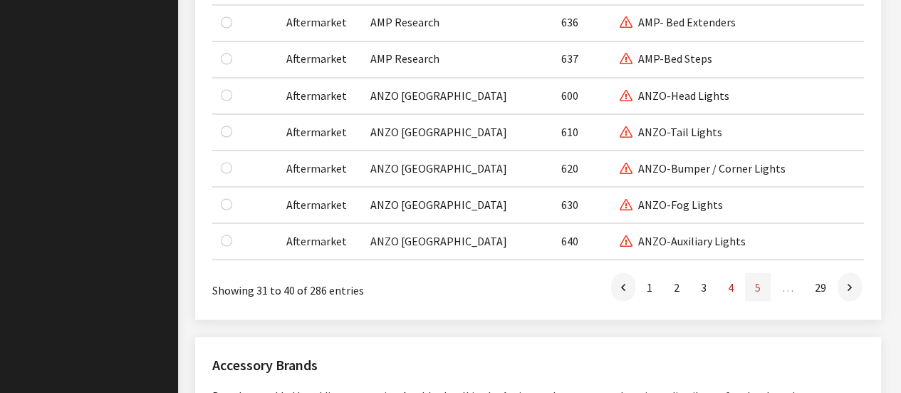
click at [762, 272] on link "5" at bounding box center [758, 286] width 26 height 28
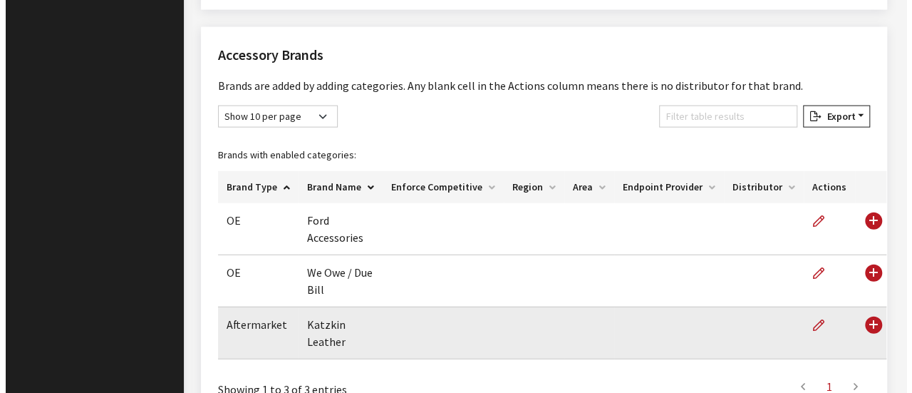
scroll to position [1654, 0]
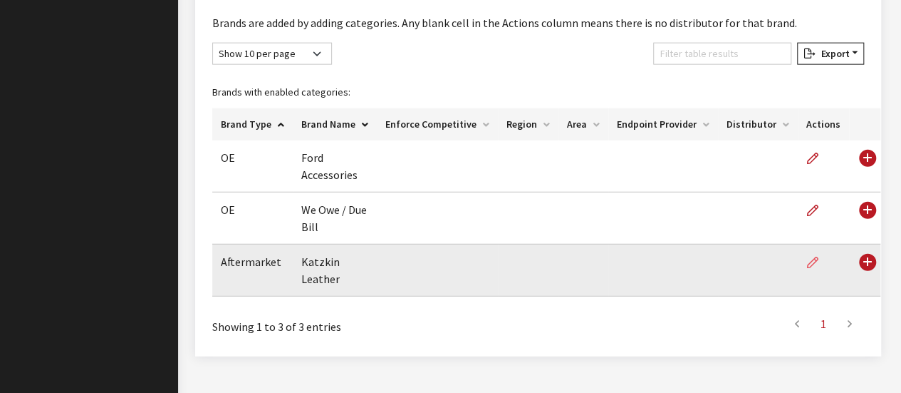
click at [807, 257] on icon "button" at bounding box center [812, 262] width 11 height 11
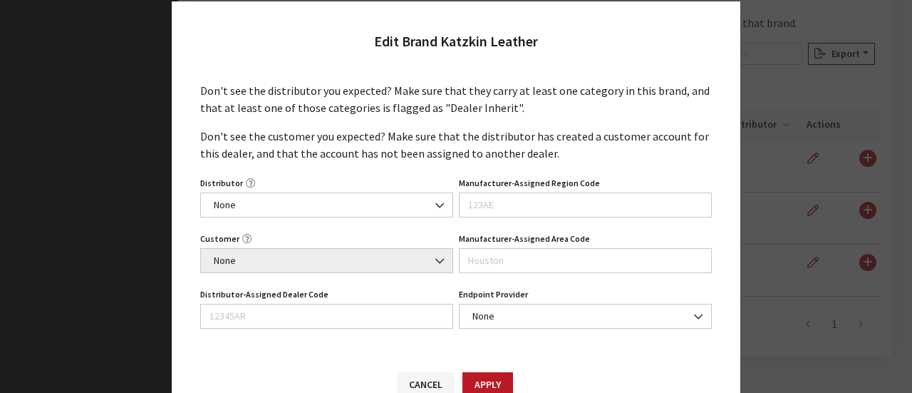
scroll to position [0, 0]
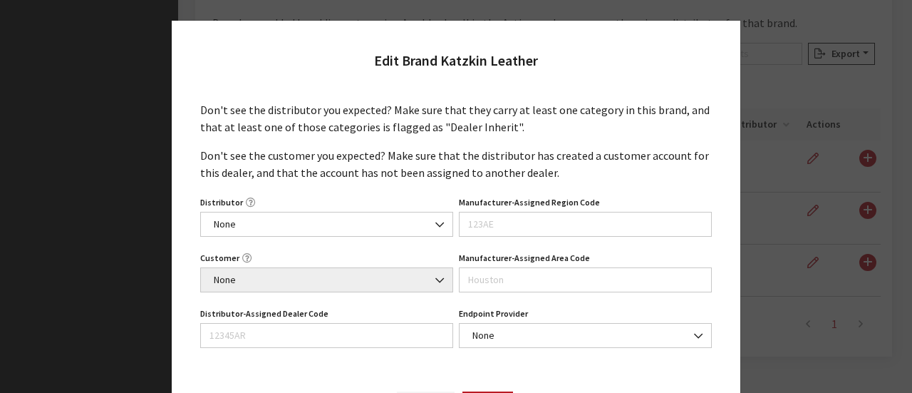
click at [789, 326] on div "Edit Brand Katzkin Leather Don't see the distributor you expected? Make sure th…" at bounding box center [456, 196] width 912 height 393
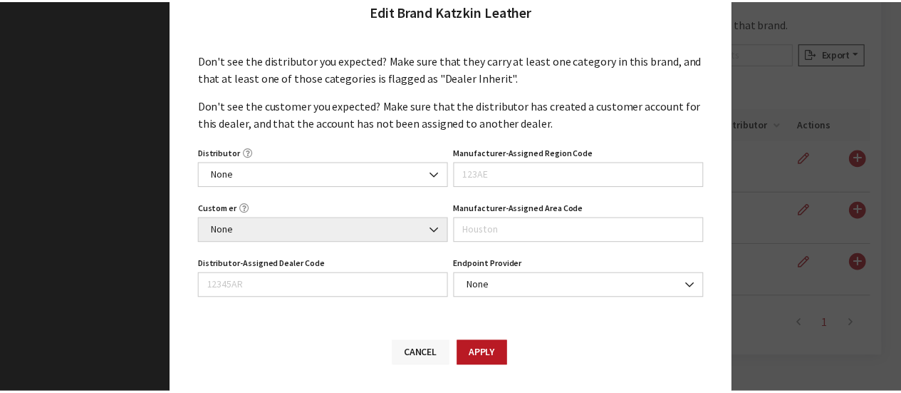
scroll to position [71, 0]
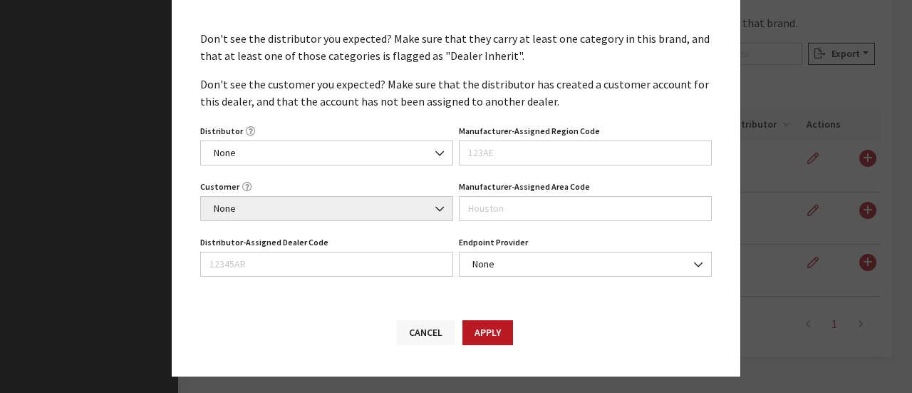
click at [414, 324] on button "Cancel" at bounding box center [426, 332] width 58 height 25
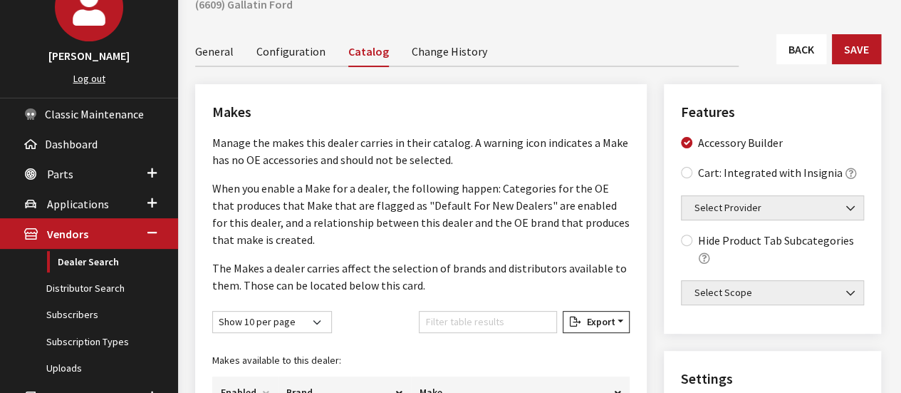
scroll to position [16, 0]
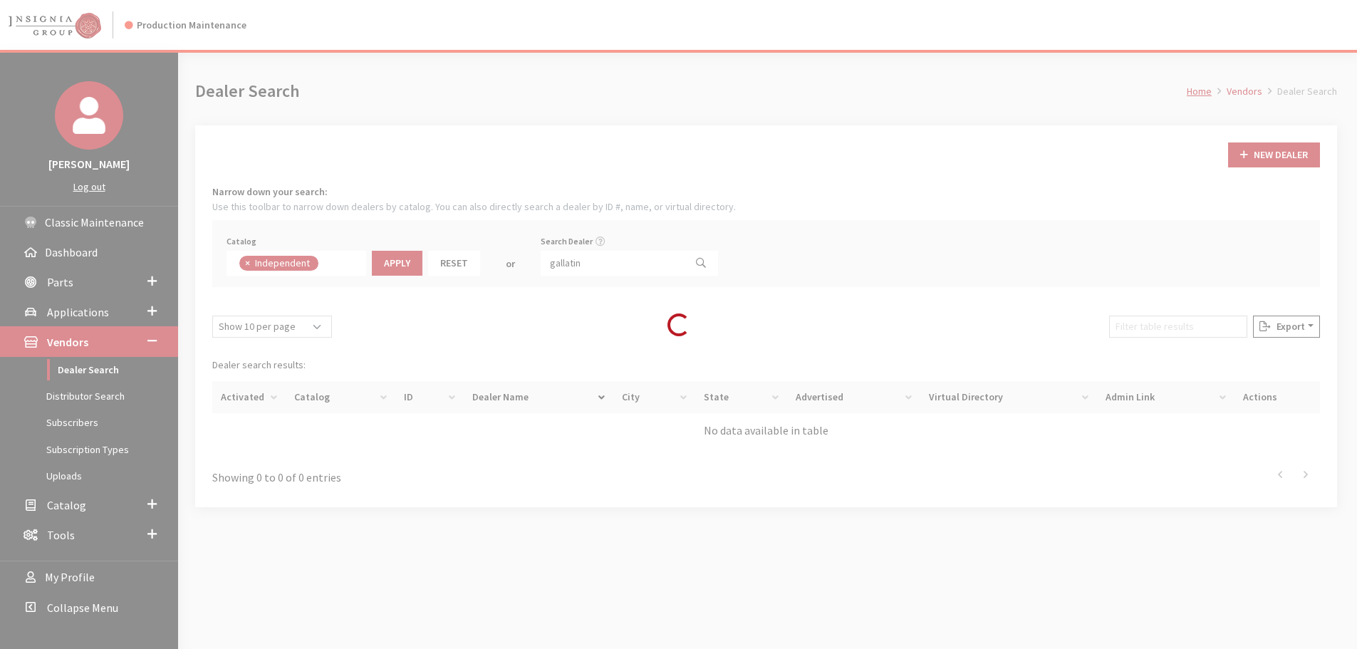
scroll to position [103, 0]
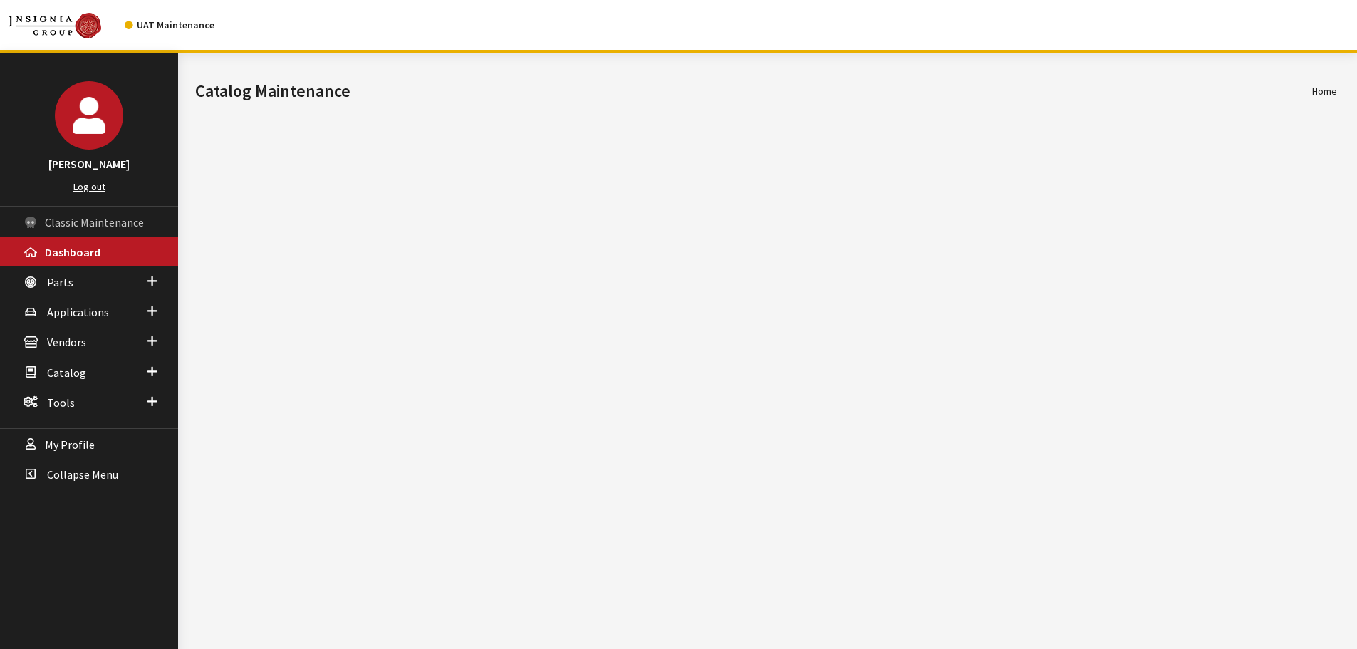
click at [118, 216] on span "Classic Maintenance" at bounding box center [94, 222] width 99 height 14
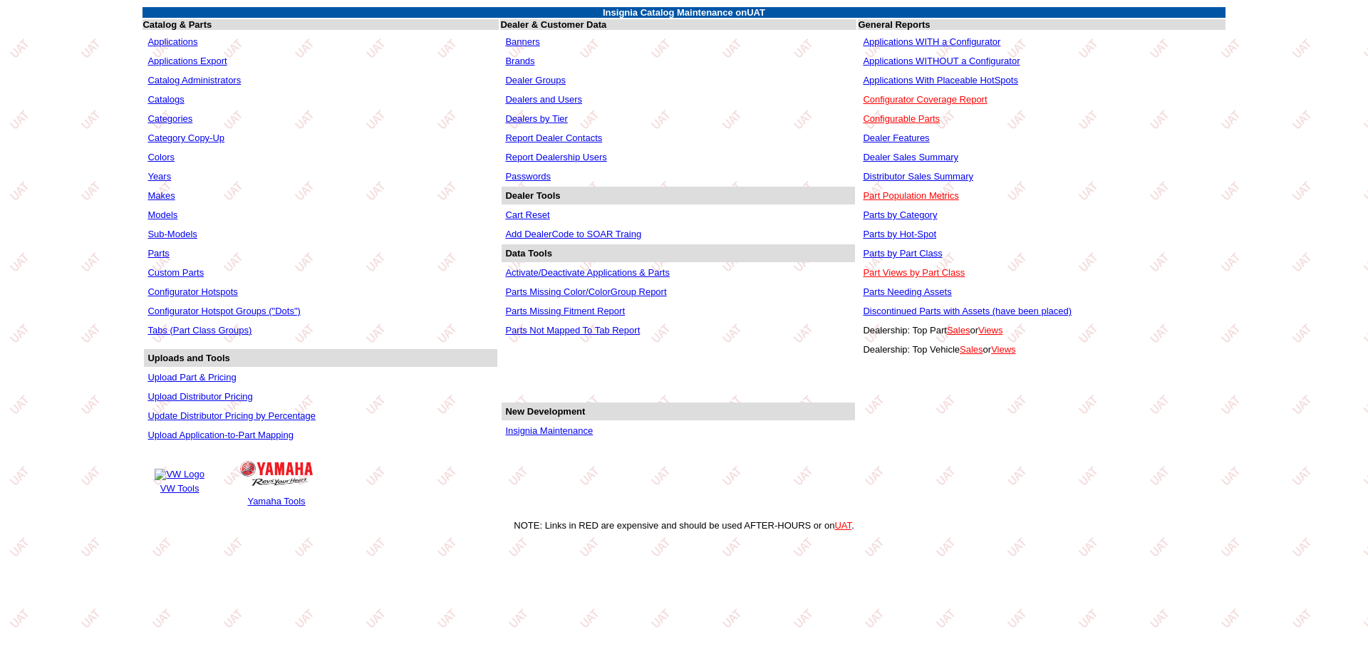
click at [573, 96] on link "Dealers and Users" at bounding box center [543, 99] width 77 height 11
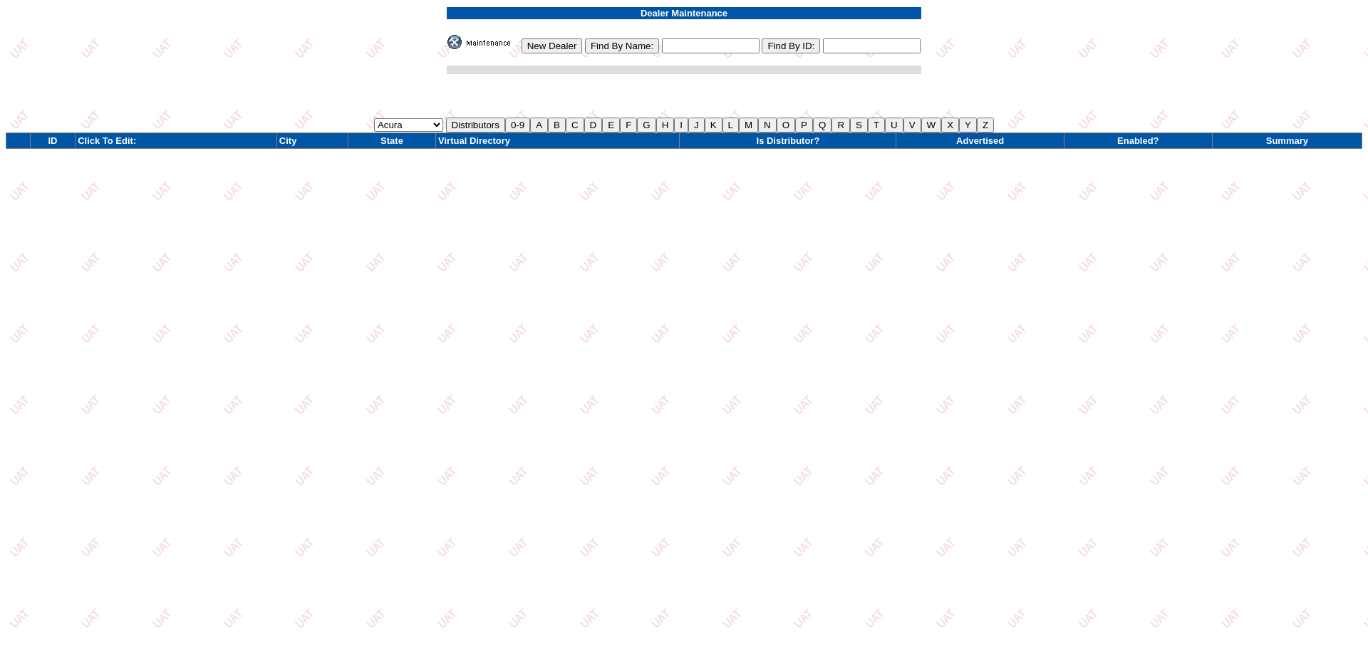
click at [693, 45] on input "text" at bounding box center [711, 45] width 98 height 15
type input "elco"
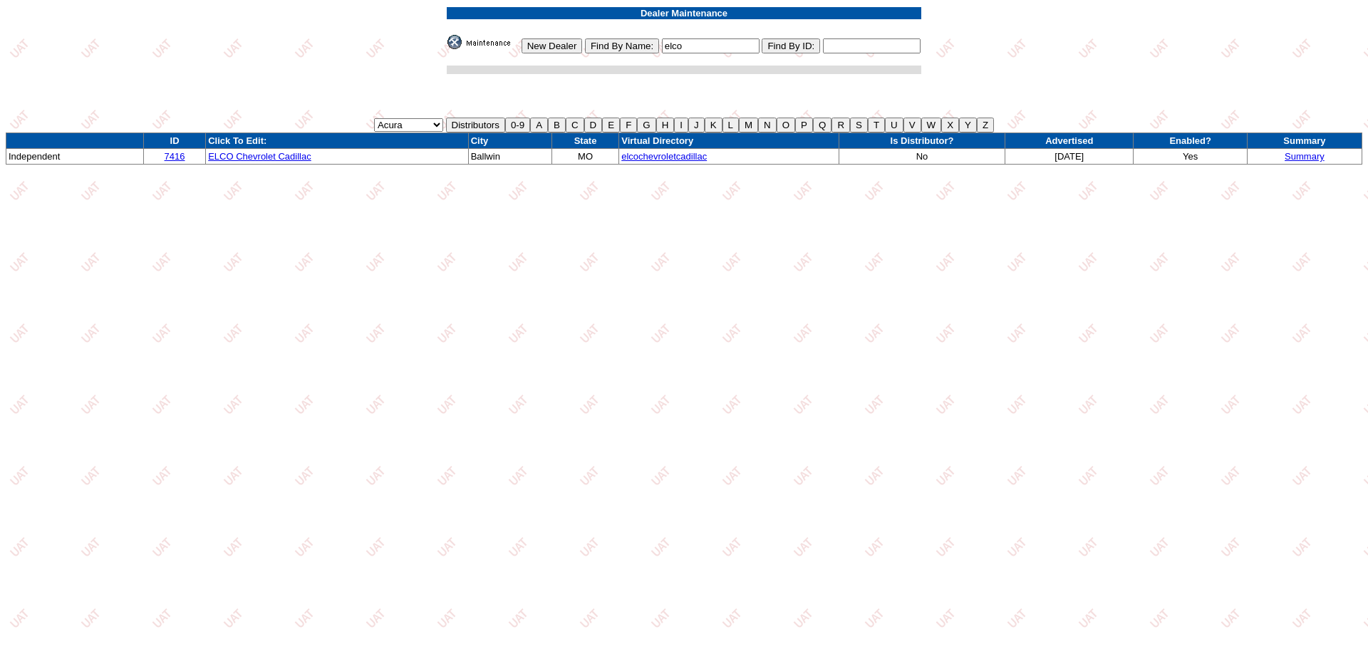
click at [274, 150] on td "ELCO Chevrolet Cadillac" at bounding box center [337, 157] width 262 height 16
click at [254, 155] on link "ELCO Chevrolet Cadillac" at bounding box center [259, 156] width 103 height 11
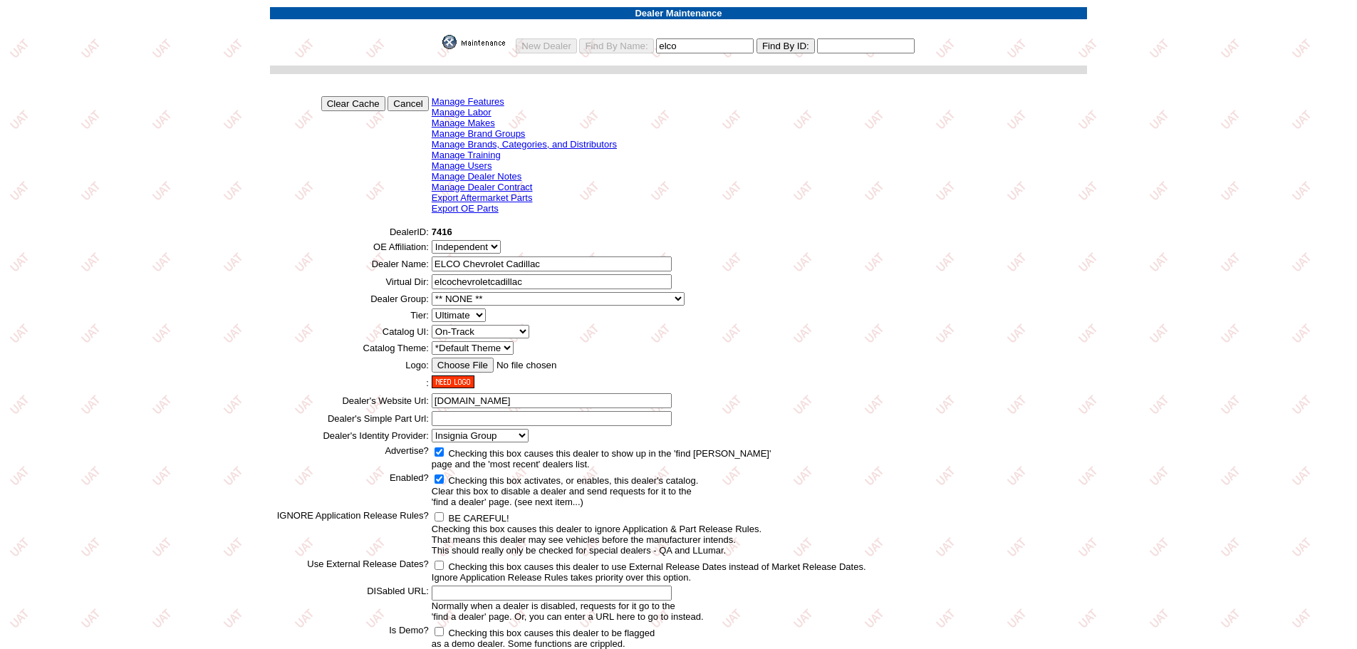
click at [476, 120] on link "Manage Makes" at bounding box center [463, 123] width 63 height 11
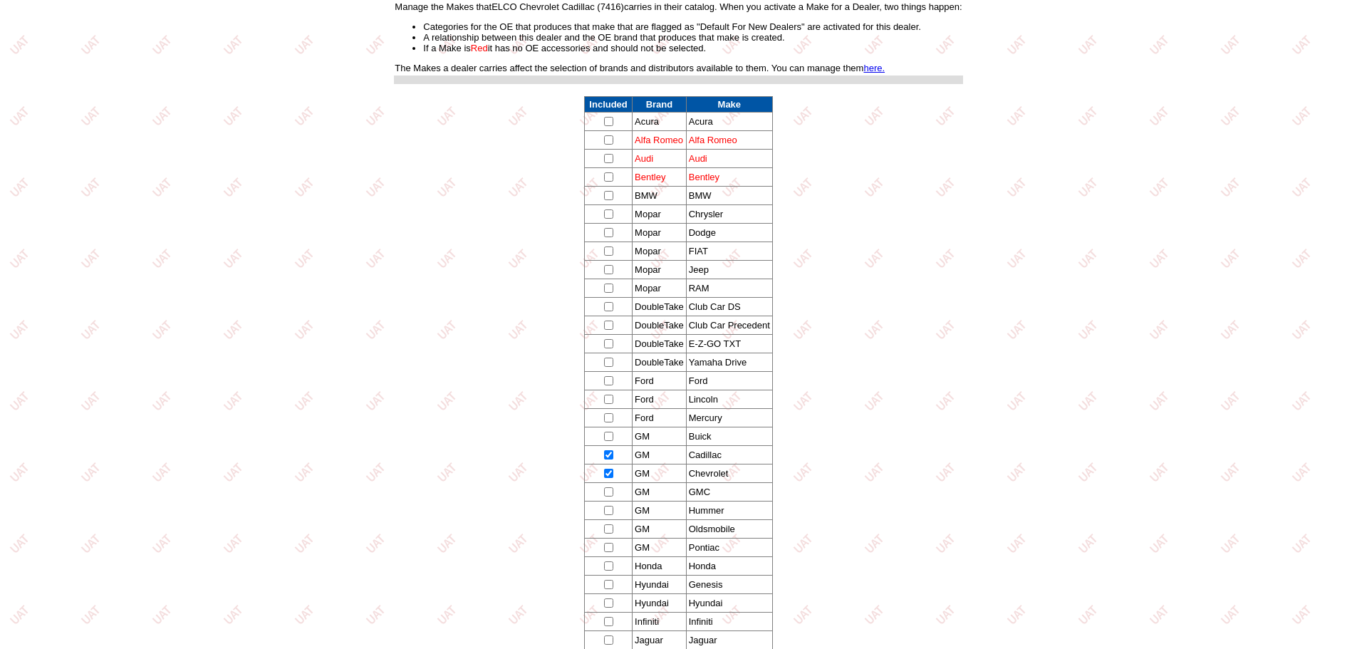
scroll to position [51, 0]
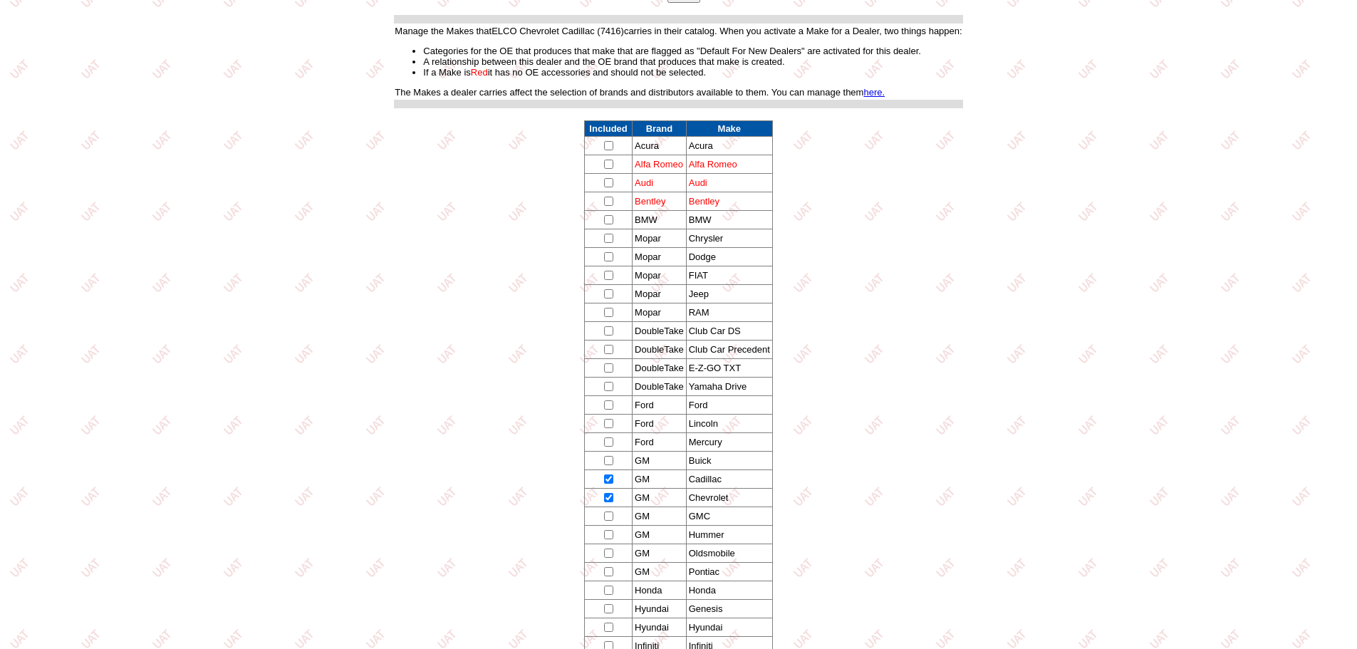
click at [608, 145] on input "checkbox" at bounding box center [608, 145] width 9 height 9
checkbox input "true"
click at [611, 239] on input "checkbox" at bounding box center [608, 238] width 9 height 9
checkbox input "true"
click at [607, 262] on td at bounding box center [609, 257] width 48 height 19
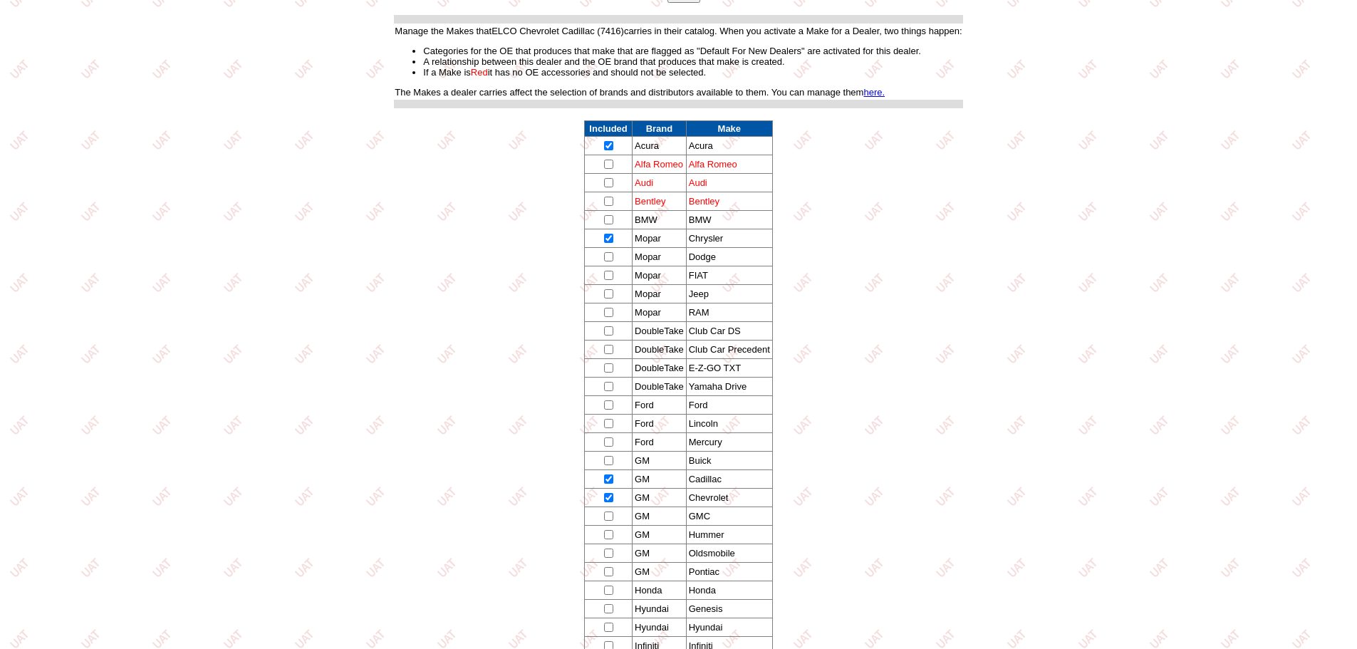
drag, startPoint x: 609, startPoint y: 256, endPoint x: 604, endPoint y: 262, distance: 7.6
click at [608, 256] on input "checkbox" at bounding box center [608, 256] width 9 height 9
checkbox input "true"
click at [607, 296] on input "checkbox" at bounding box center [608, 293] width 9 height 9
checkbox input "true"
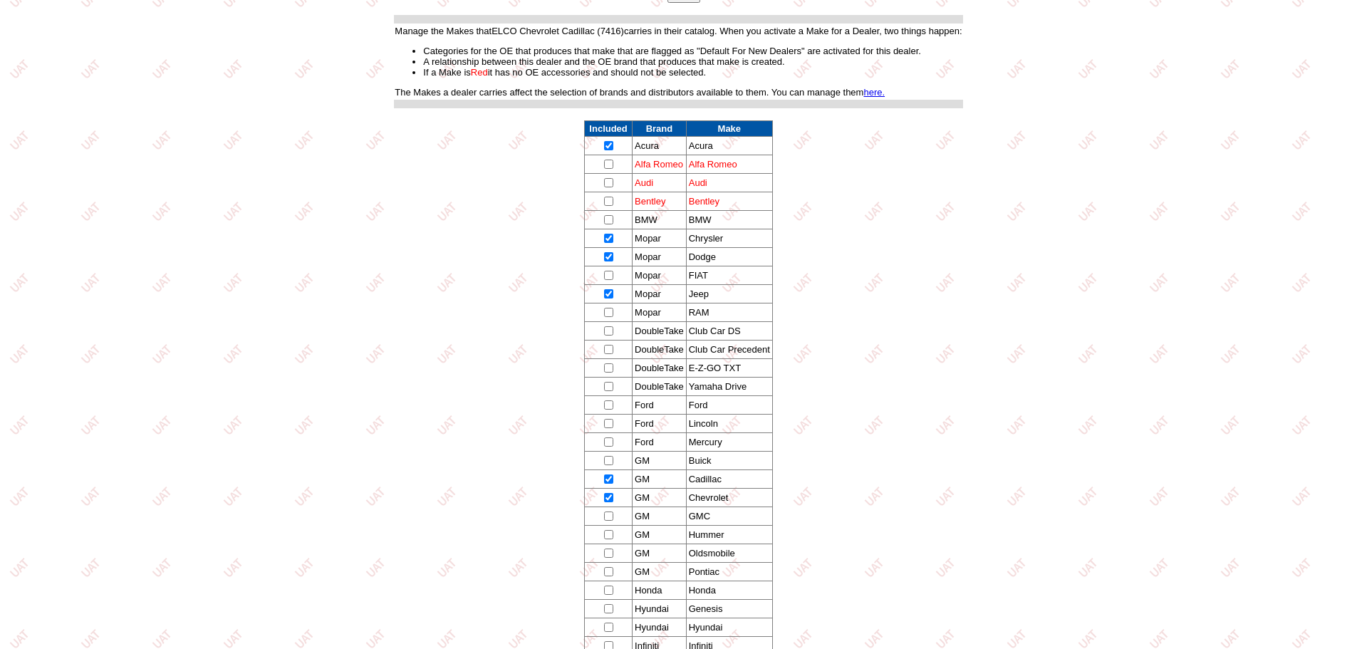
click at [607, 314] on input "checkbox" at bounding box center [608, 312] width 9 height 9
checkbox input "true"
click at [605, 408] on input "checkbox" at bounding box center [608, 404] width 9 height 9
checkbox input "true"
click at [609, 423] on input "checkbox" at bounding box center [608, 423] width 9 height 9
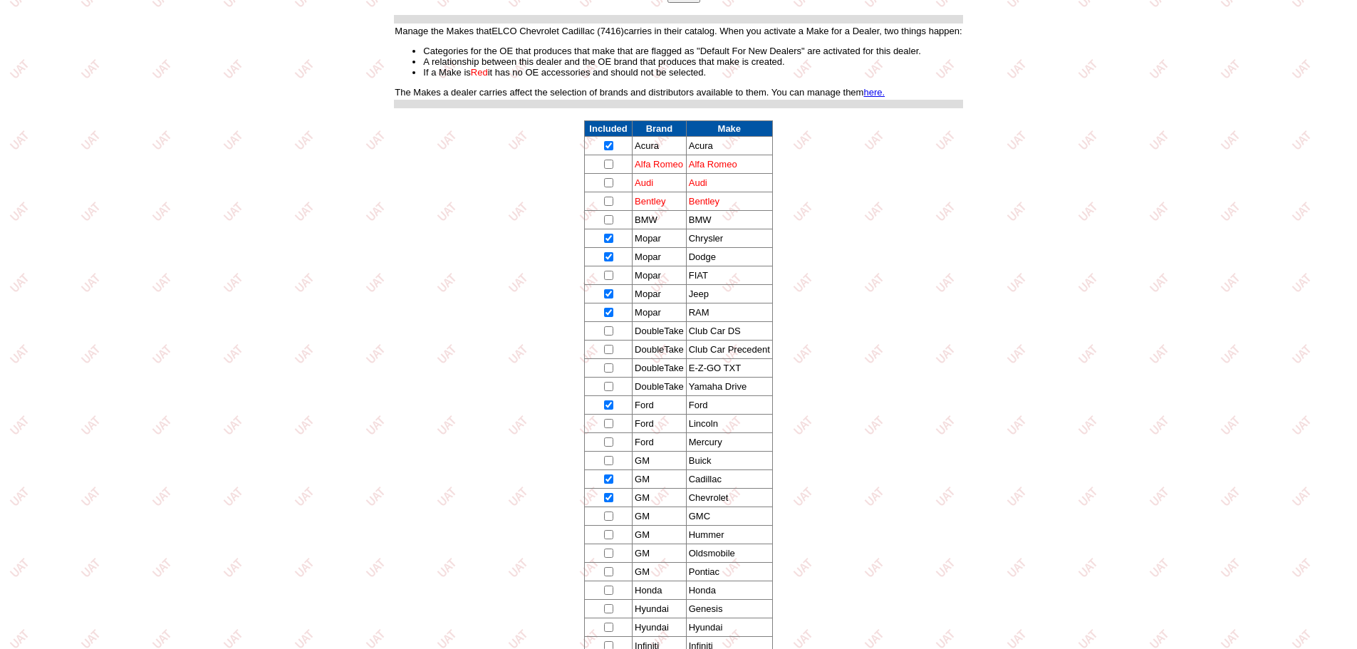
checkbox input "true"
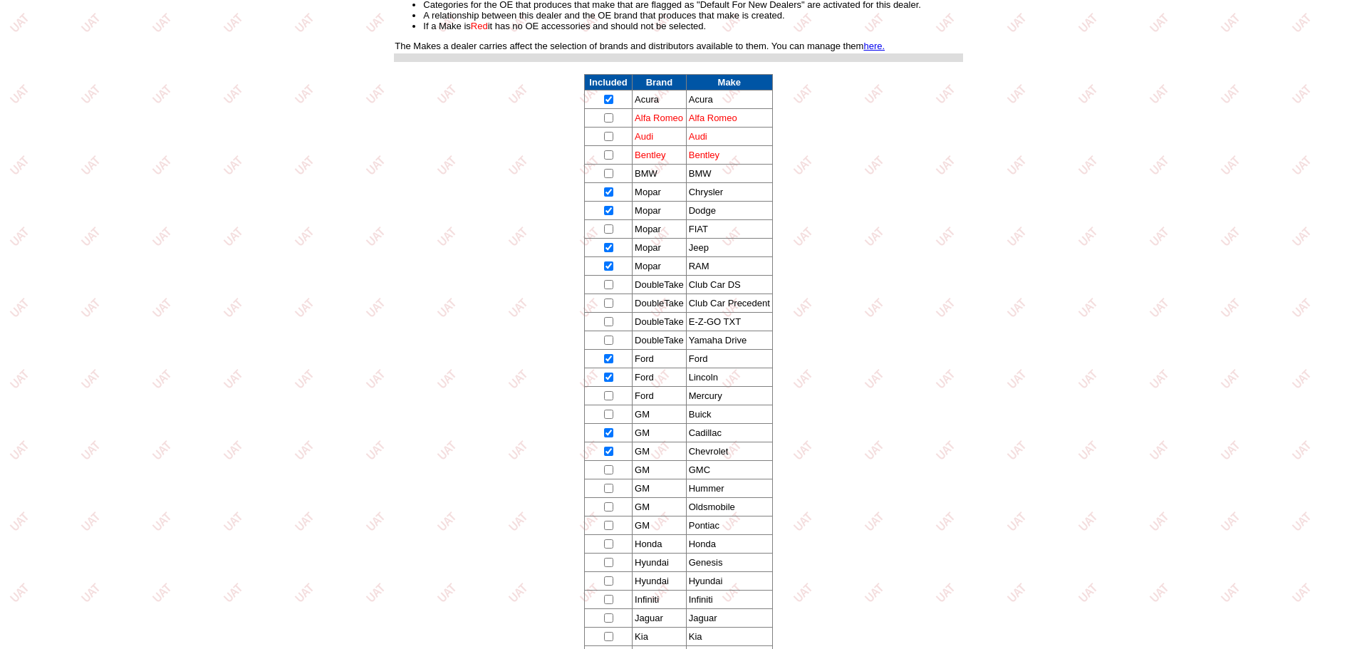
scroll to position [122, 0]
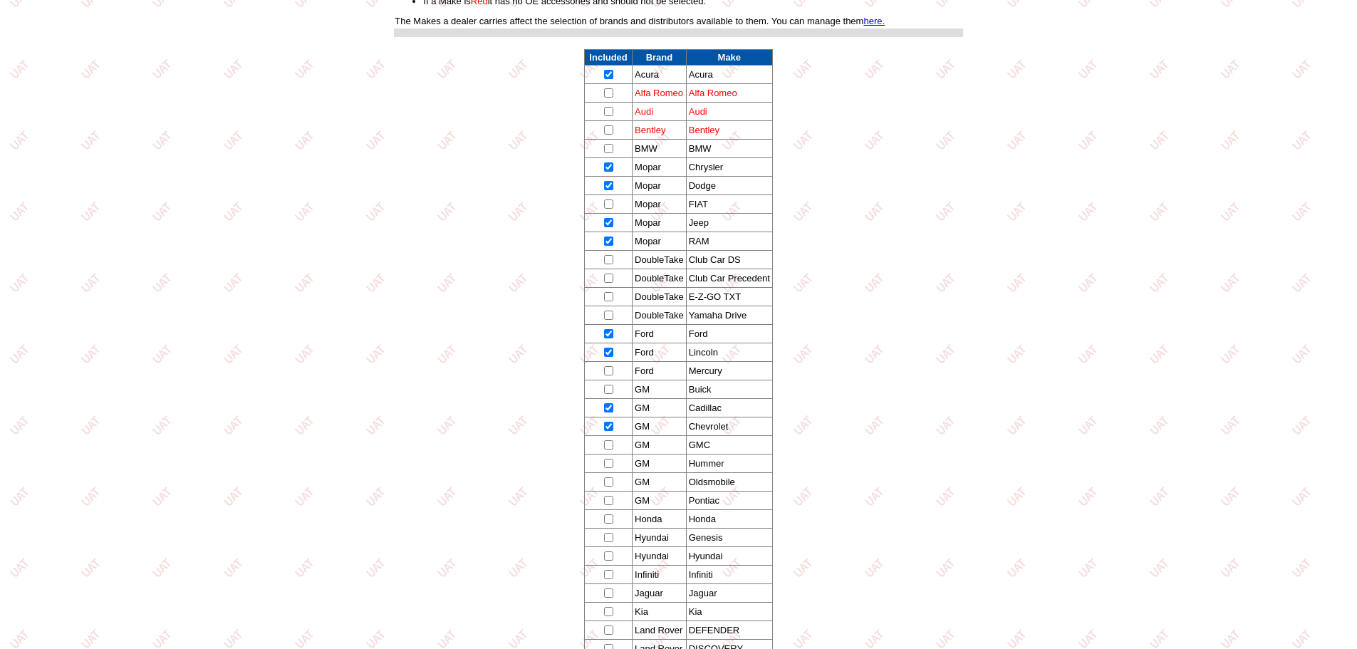
click at [611, 392] on input "checkbox" at bounding box center [608, 389] width 9 height 9
checkbox input "true"
click at [609, 443] on input "checkbox" at bounding box center [608, 444] width 9 height 9
checkbox input "true"
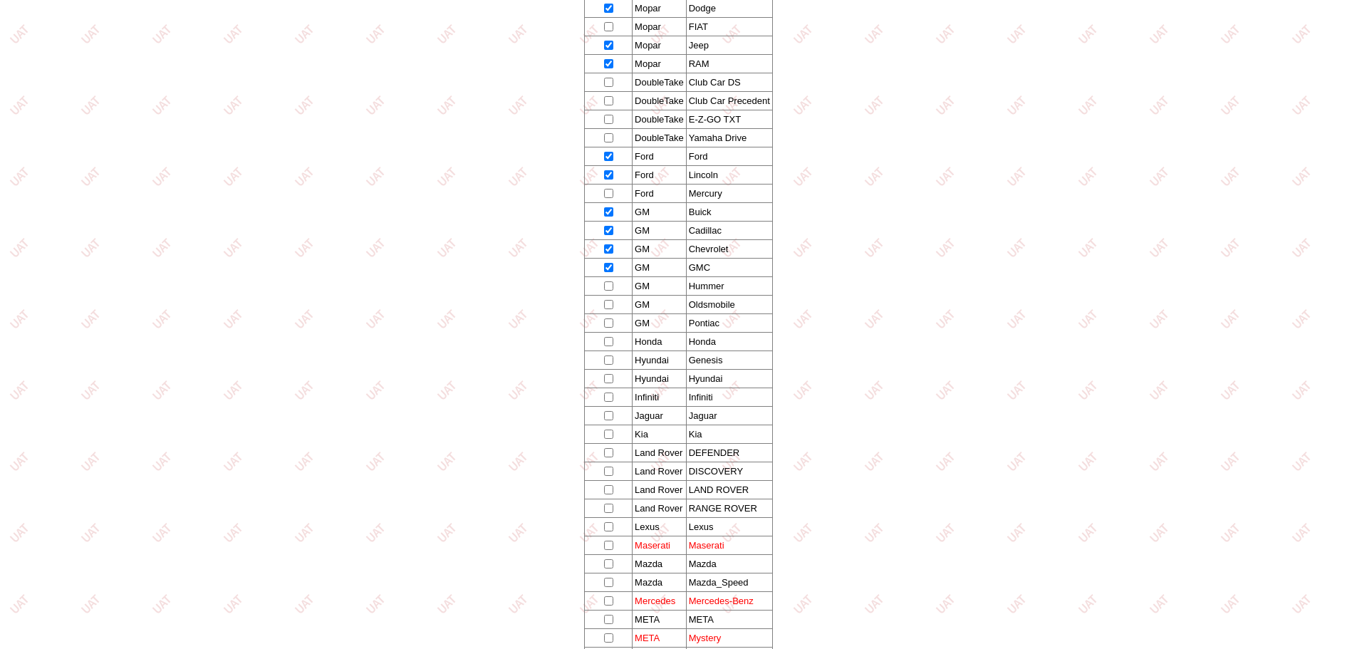
scroll to position [336, 0]
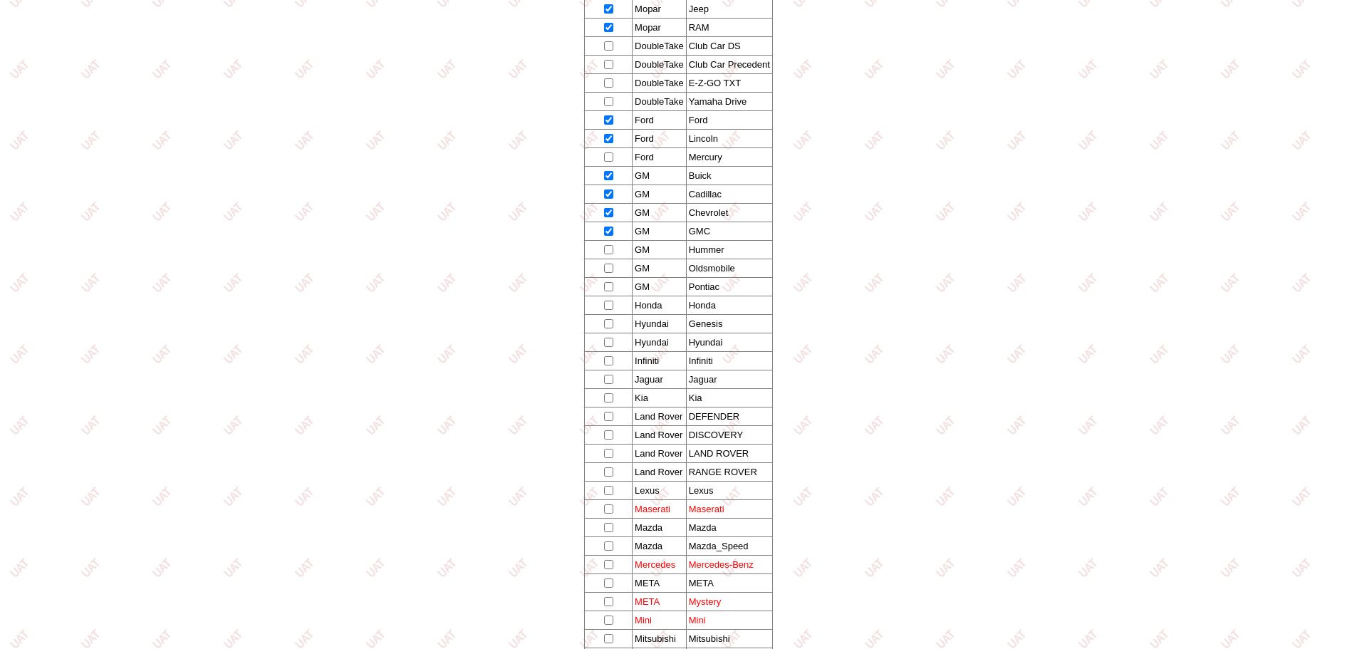
click at [610, 305] on input "checkbox" at bounding box center [608, 305] width 9 height 9
checkbox input "true"
click at [608, 326] on input "checkbox" at bounding box center [608, 323] width 9 height 9
checkbox input "true"
drag, startPoint x: 605, startPoint y: 341, endPoint x: 605, endPoint y: 354, distance: 13.5
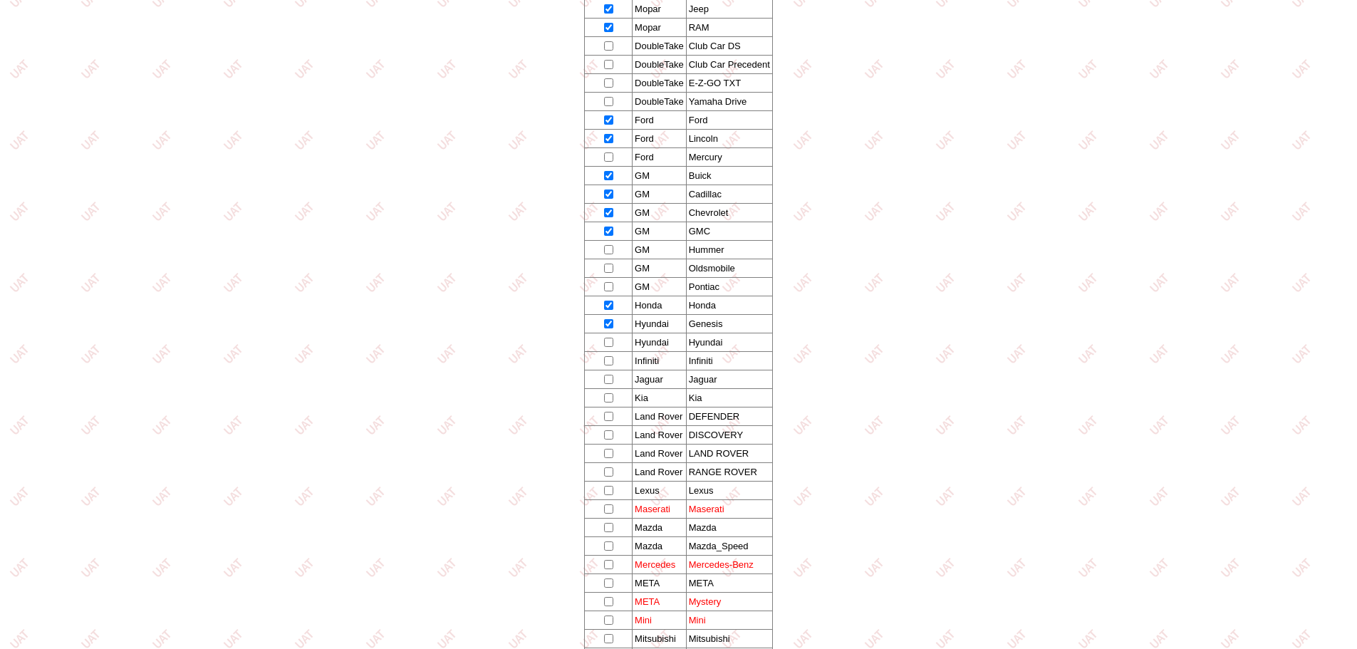
click at [605, 346] on input "checkbox" at bounding box center [608, 342] width 9 height 9
checkbox input "true"
click at [606, 395] on input "checkbox" at bounding box center [608, 397] width 9 height 9
checkbox input "true"
click at [613, 360] on input "checkbox" at bounding box center [608, 360] width 9 height 9
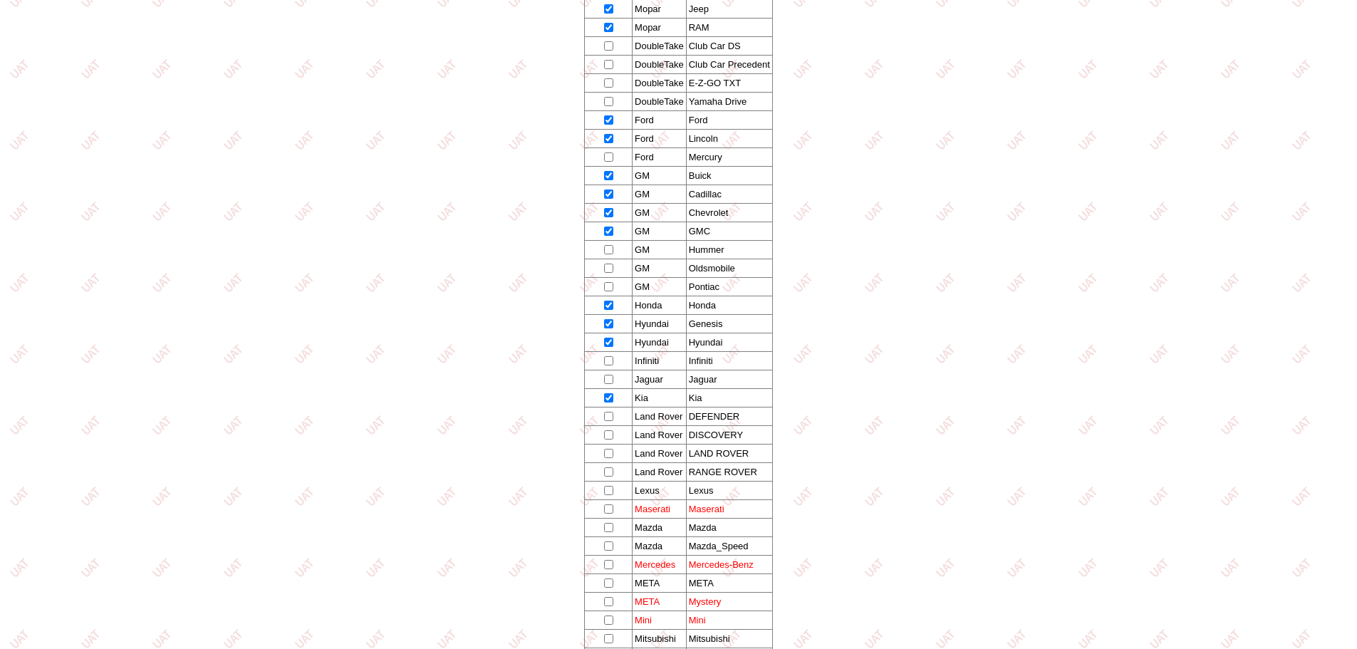
checkbox input "true"
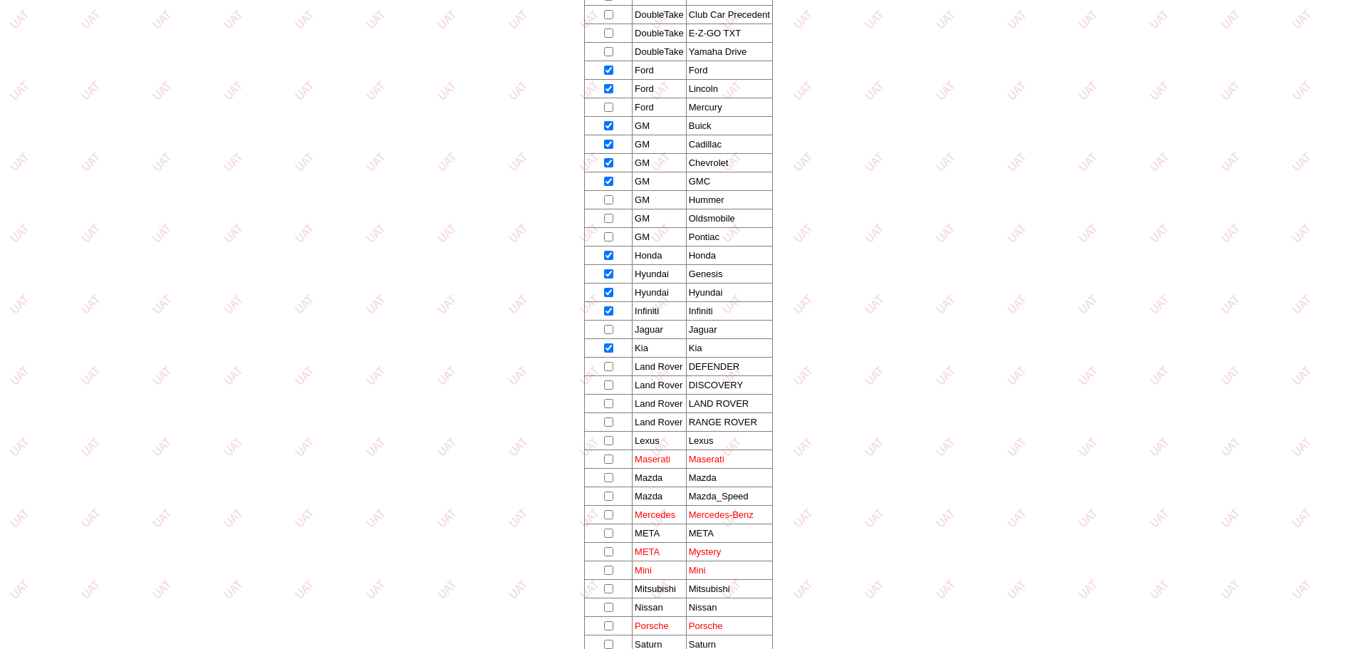
scroll to position [407, 0]
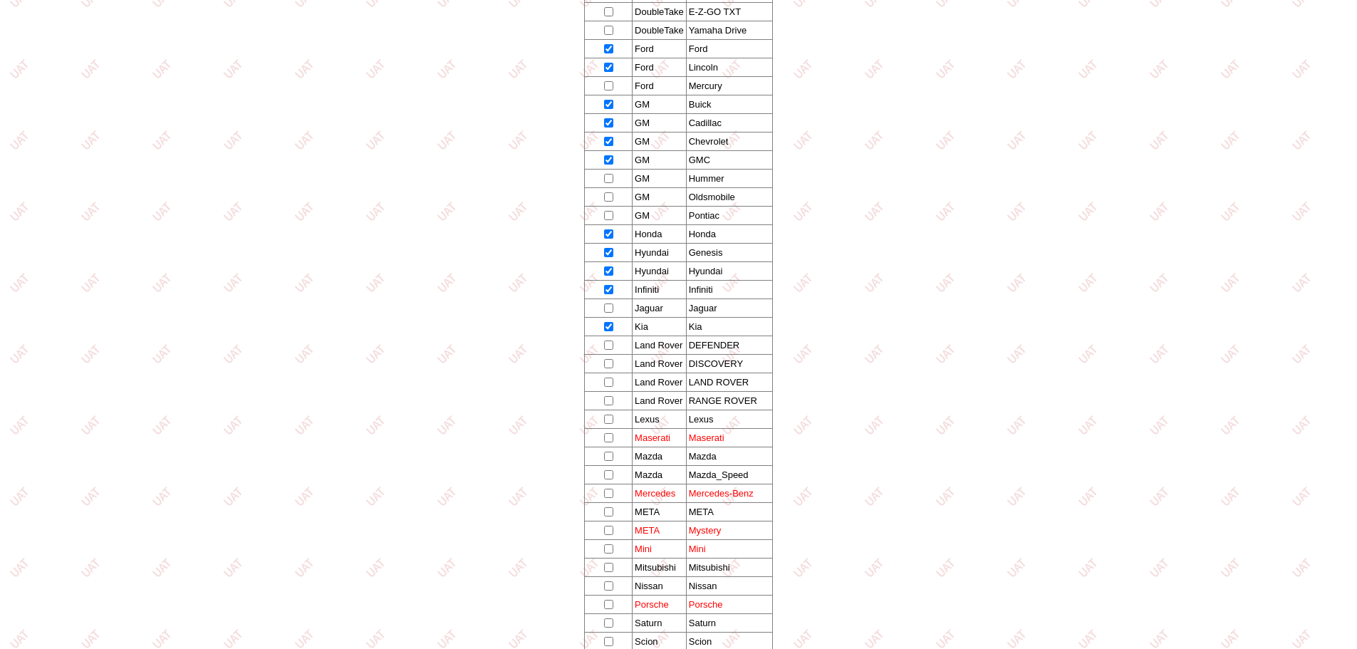
click at [606, 417] on input "checkbox" at bounding box center [608, 419] width 9 height 9
checkbox input "true"
click at [611, 456] on input "checkbox" at bounding box center [608, 456] width 9 height 9
checkbox input "true"
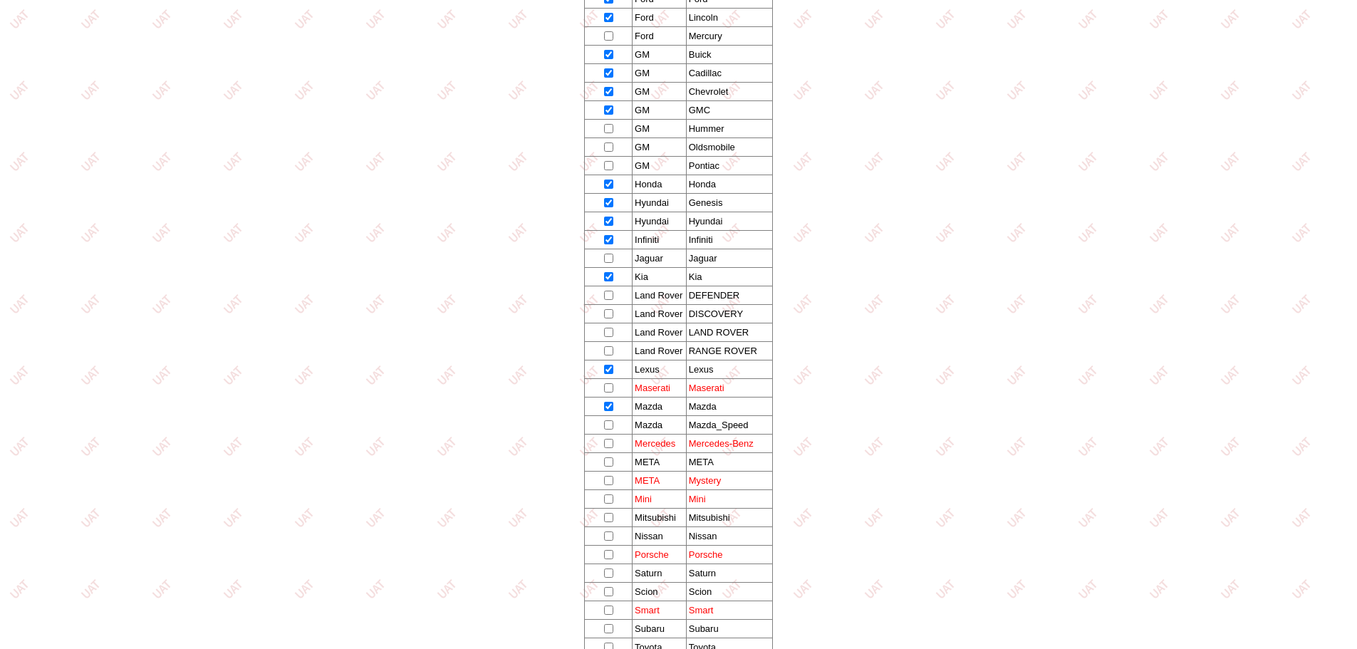
scroll to position [478, 0]
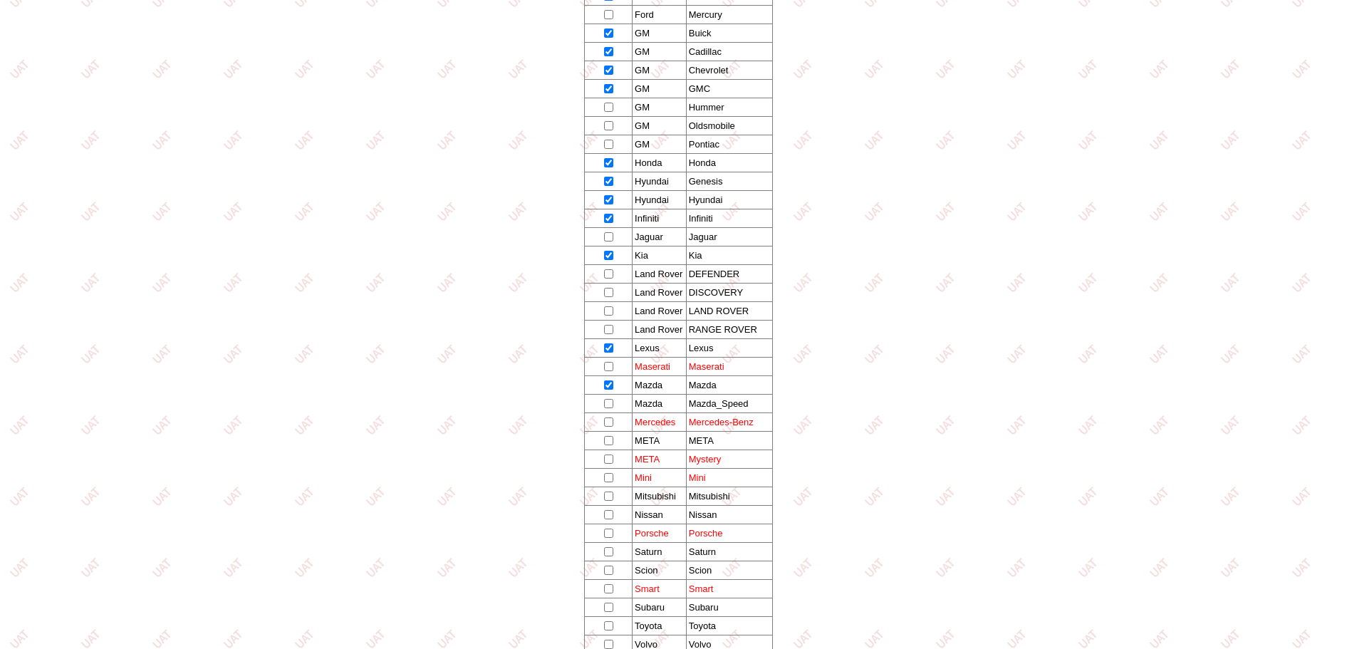
click at [606, 514] on input "checkbox" at bounding box center [608, 514] width 9 height 9
checkbox input "true"
click at [611, 496] on input "checkbox" at bounding box center [608, 496] width 9 height 9
checkbox input "true"
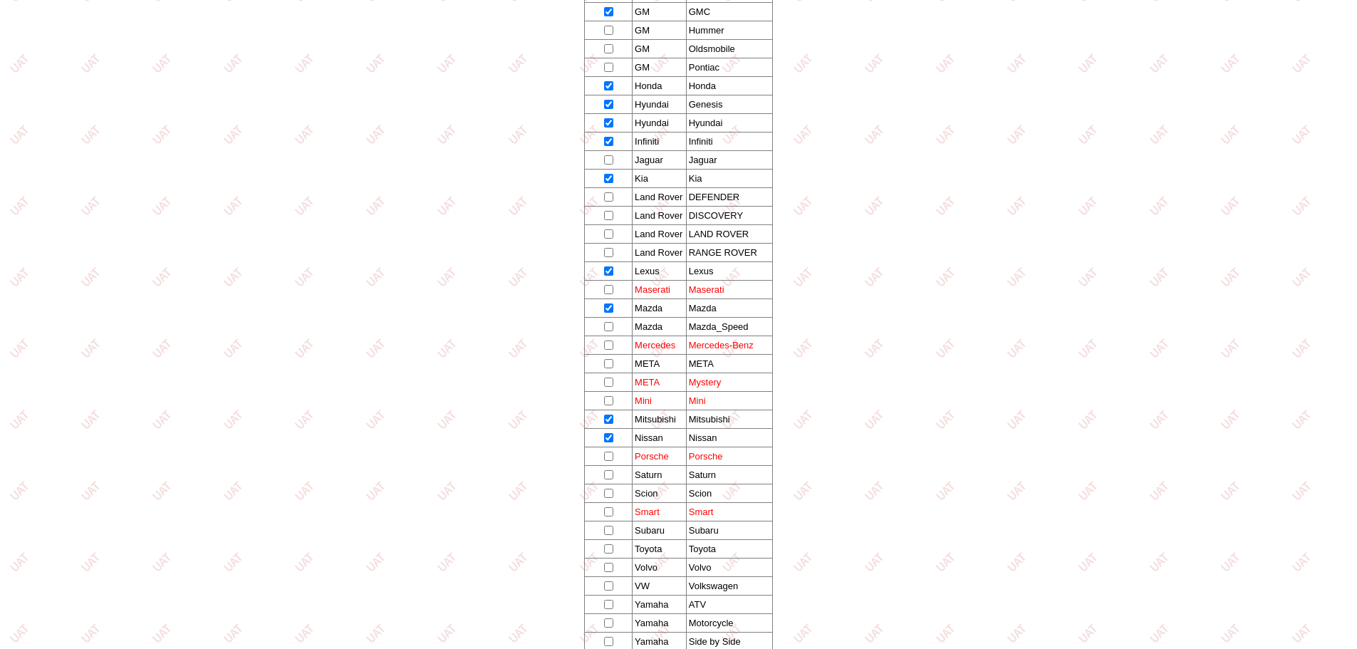
scroll to position [620, 0]
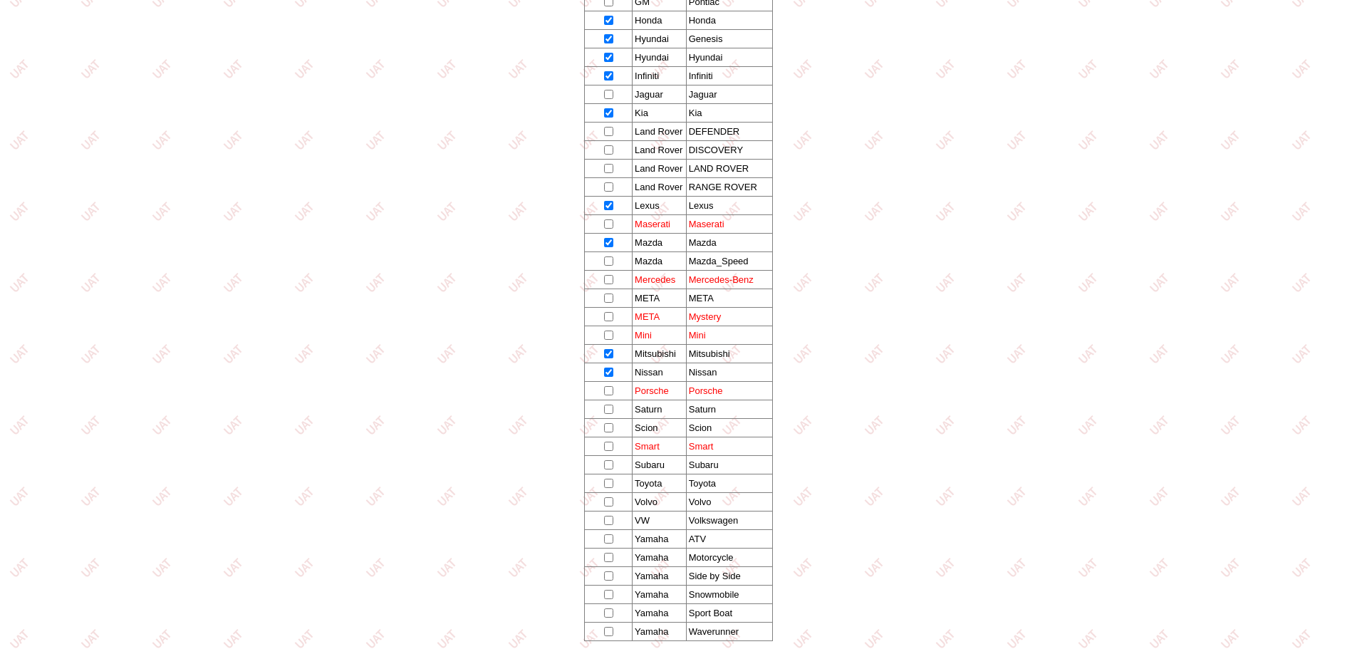
drag, startPoint x: 608, startPoint y: 462, endPoint x: 609, endPoint y: 469, distance: 7.2
click at [609, 467] on input "checkbox" at bounding box center [608, 464] width 9 height 9
checkbox input "true"
click at [607, 482] on input "checkbox" at bounding box center [608, 483] width 9 height 9
checkbox input "true"
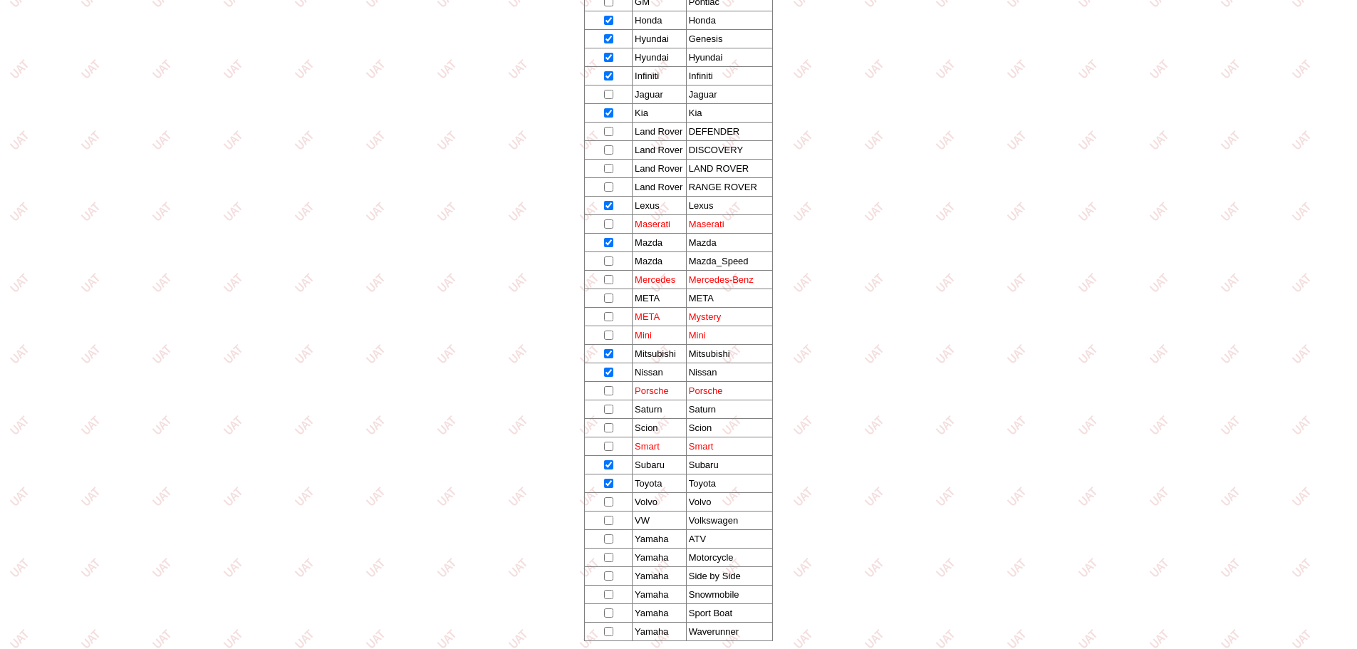
click at [609, 519] on input "checkbox" at bounding box center [608, 520] width 9 height 9
checkbox input "true"
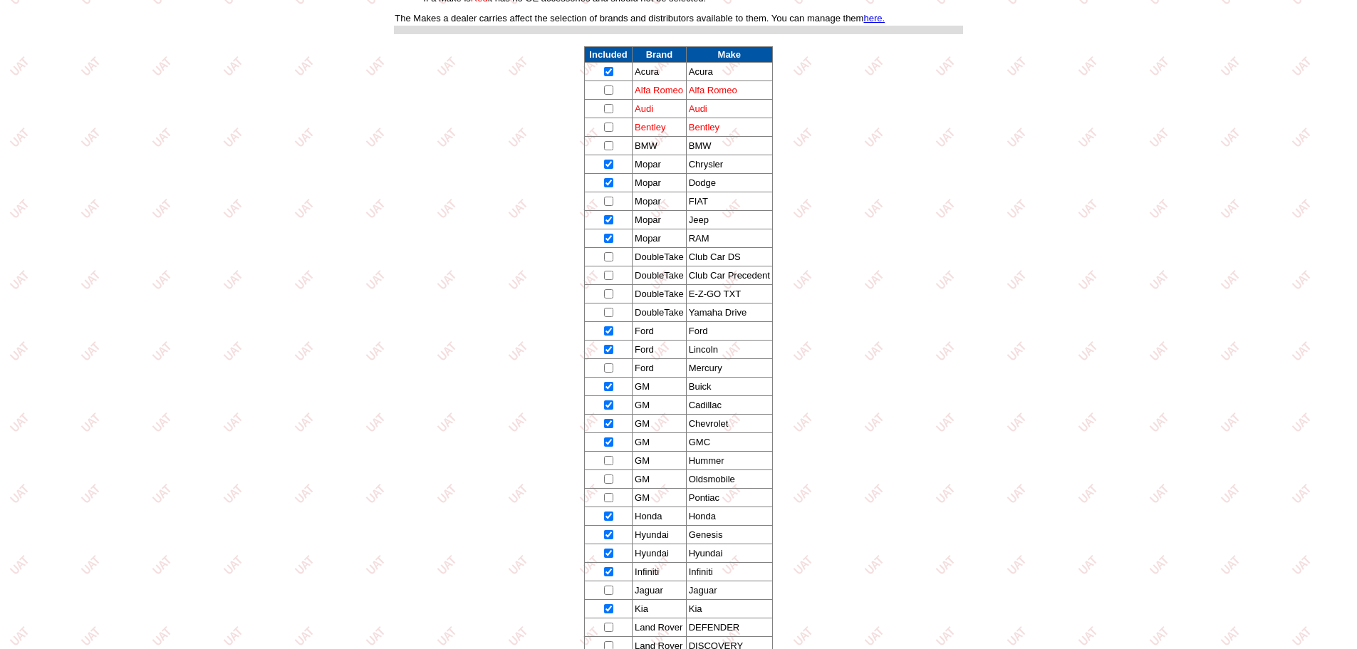
scroll to position [0, 0]
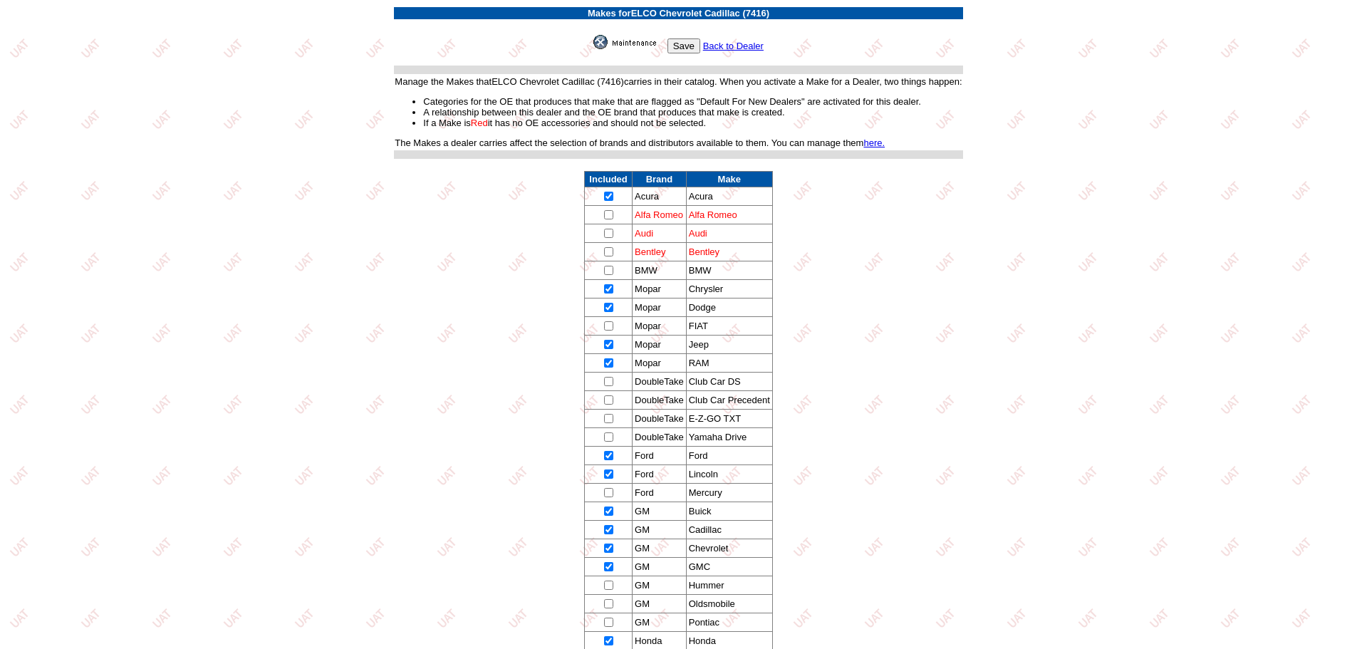
click at [685, 43] on input "Save" at bounding box center [683, 45] width 33 height 15
click at [737, 46] on link "Back to Dealer" at bounding box center [733, 46] width 61 height 11
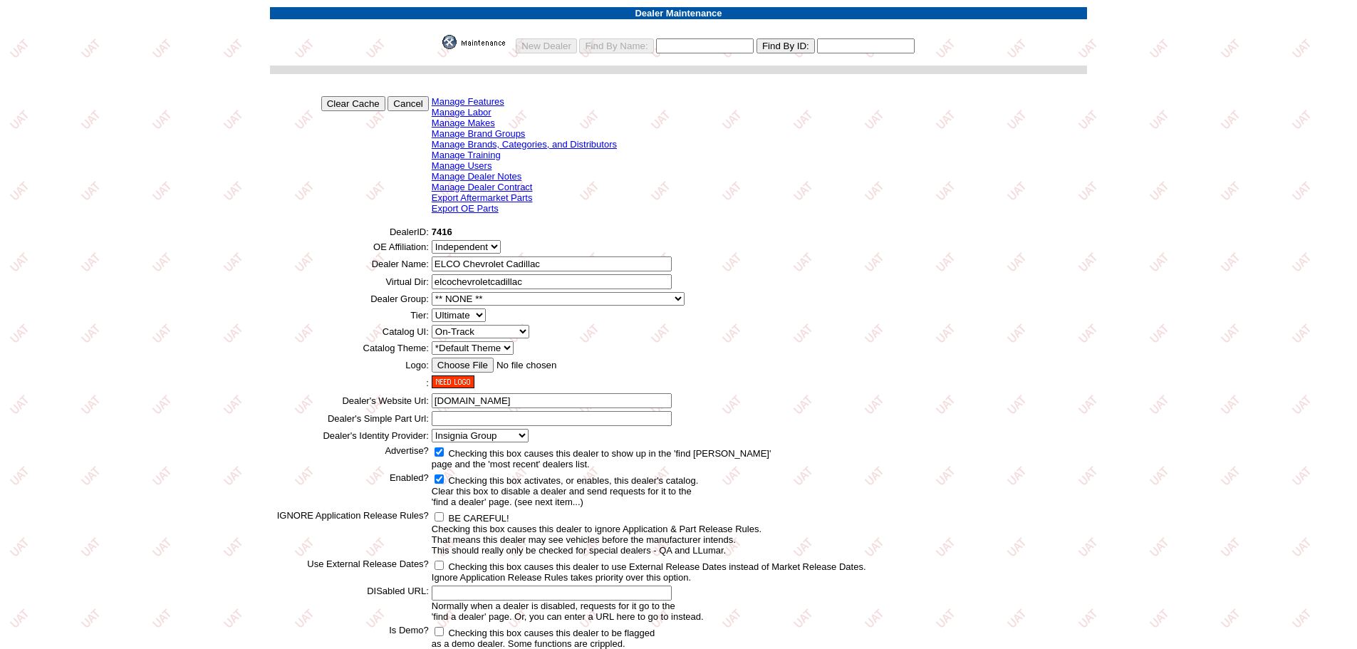
click at [490, 110] on link "Manage Labor" at bounding box center [462, 112] width 60 height 11
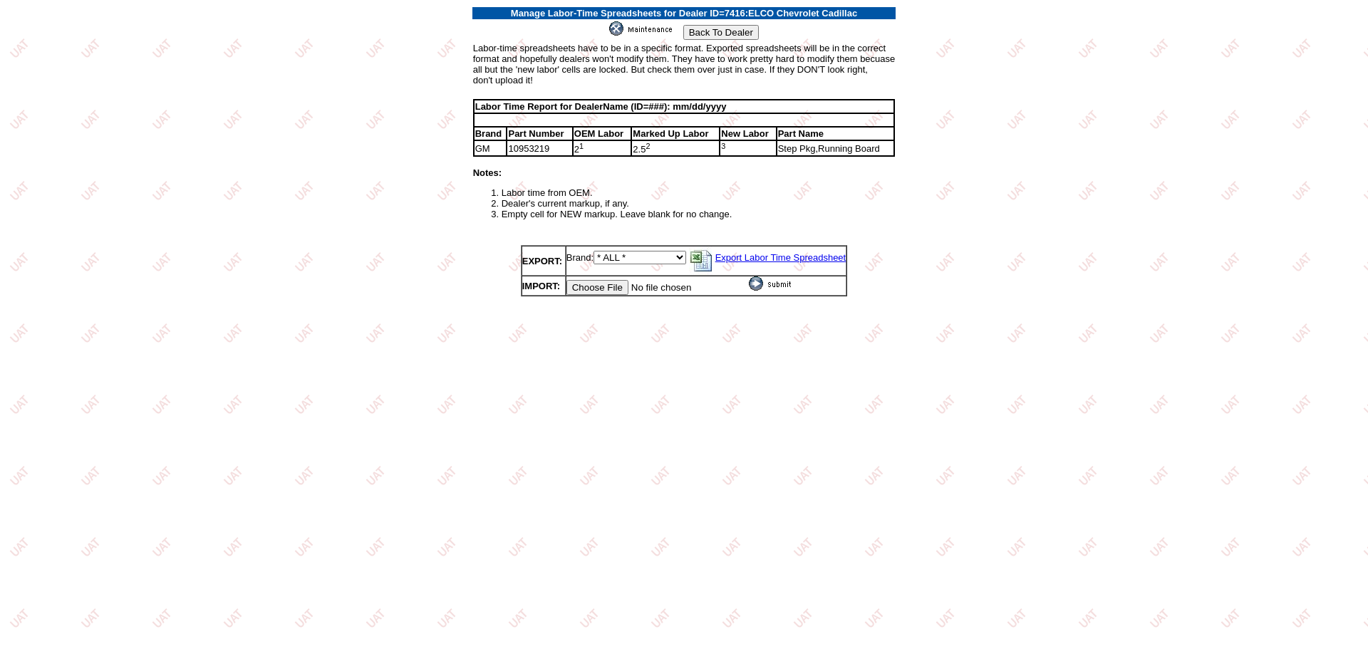
click at [707, 25] on input "Back To Dealer" at bounding box center [721, 32] width 76 height 15
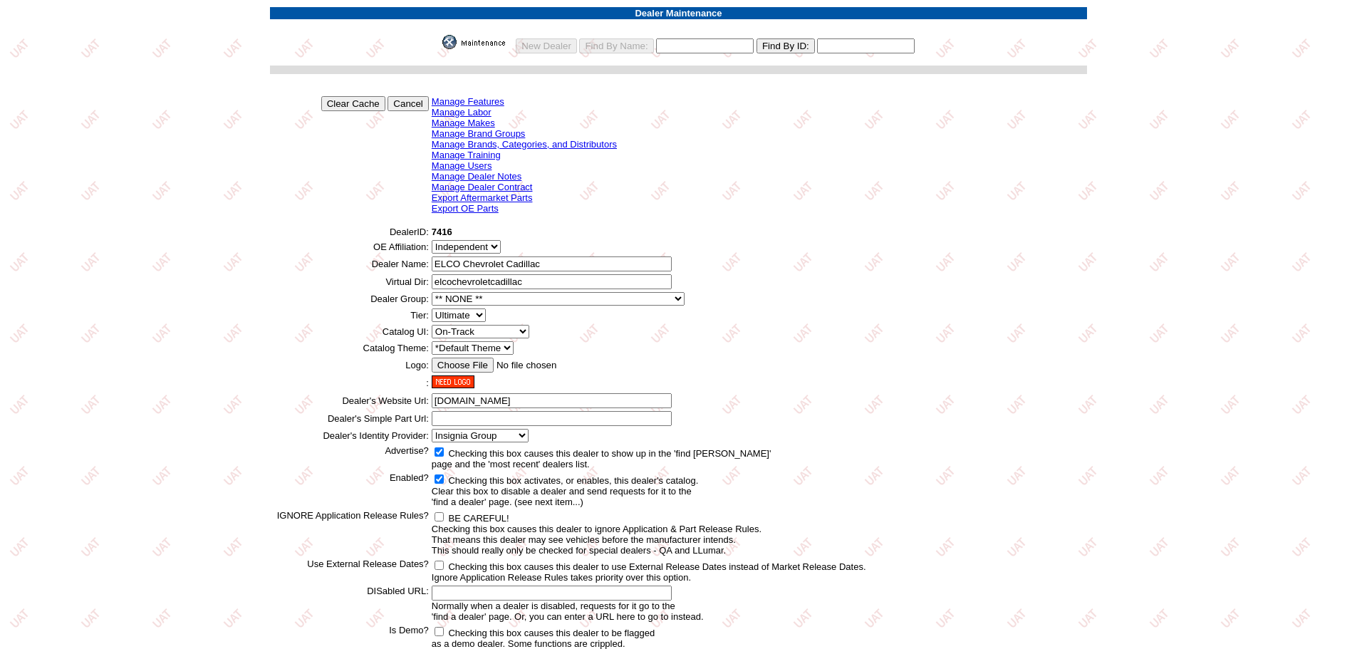
click at [498, 100] on link "Manage Features" at bounding box center [468, 101] width 73 height 11
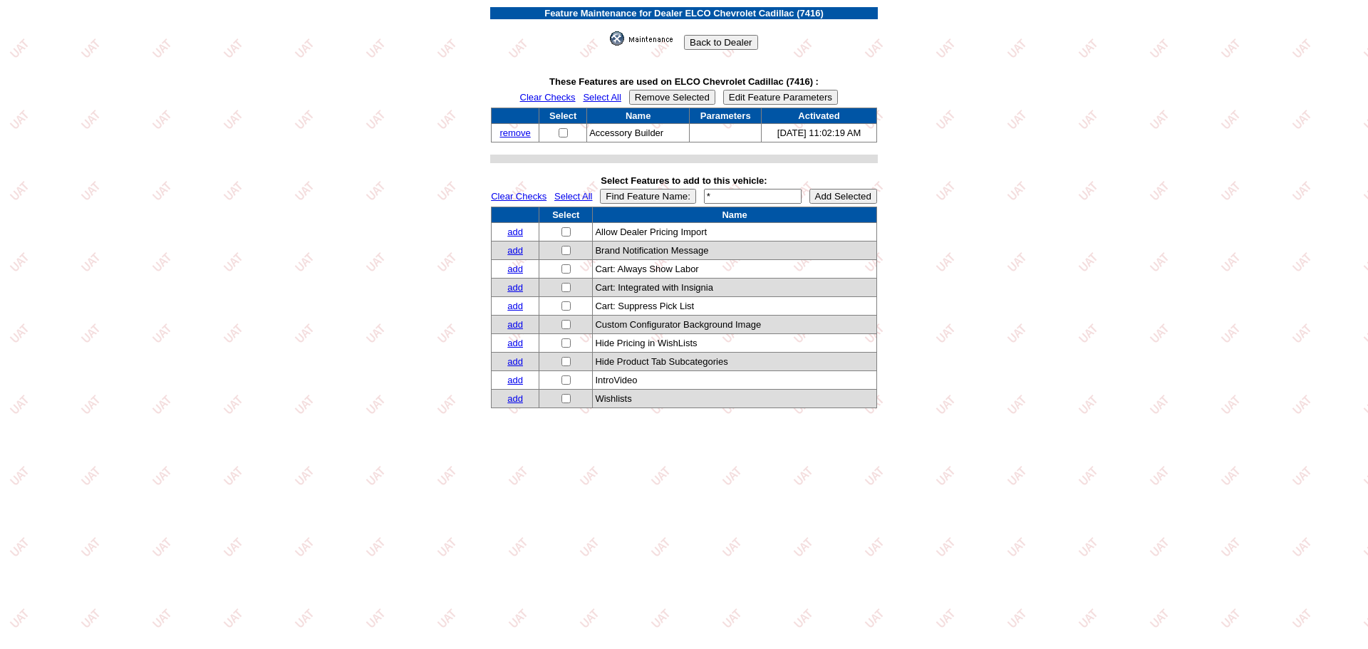
drag, startPoint x: 704, startPoint y: 42, endPoint x: 719, endPoint y: 43, distance: 15.0
click at [707, 43] on input "Back to Dealer" at bounding box center [720, 42] width 73 height 15
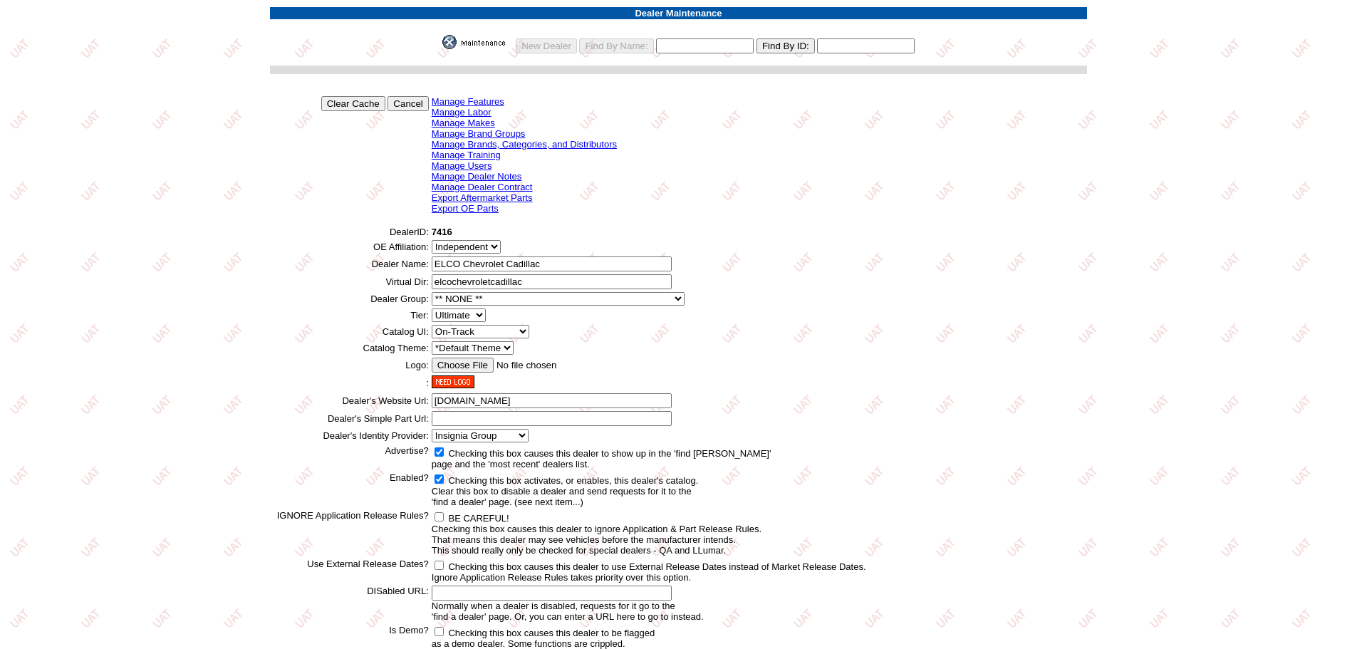
click at [474, 123] on link "Manage Makes" at bounding box center [463, 123] width 63 height 11
